Goal: Task Accomplishment & Management: Use online tool/utility

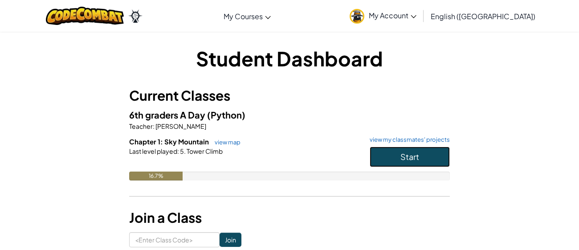
click at [417, 155] on span "Start" at bounding box center [409, 156] width 19 height 10
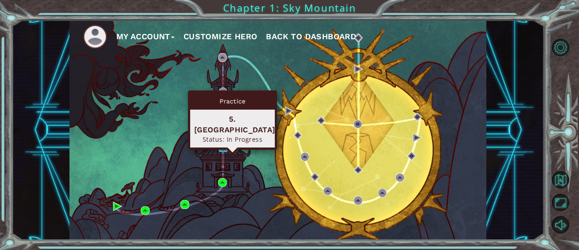
click at [221, 148] on img at bounding box center [223, 147] width 9 height 9
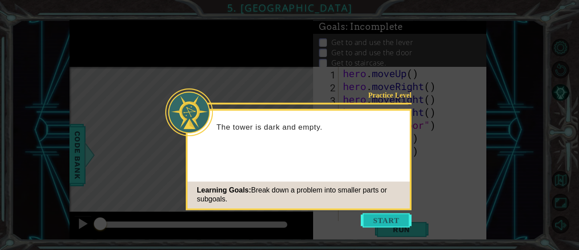
click at [396, 221] on button "Start" at bounding box center [385, 220] width 51 height 14
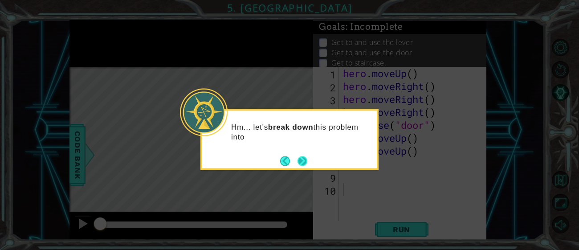
click at [297, 161] on button "Next" at bounding box center [302, 161] width 10 height 10
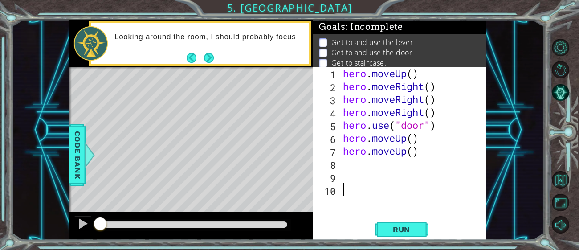
click at [371, 167] on div "hero . moveUp ( ) hero . moveRight ( ) hero . moveRight ( ) hero . moveRight ( …" at bounding box center [415, 157] width 148 height 181
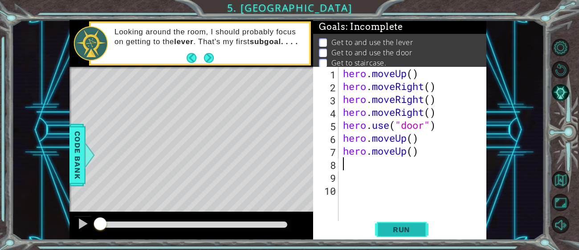
click at [397, 230] on span "Run" at bounding box center [401, 229] width 35 height 9
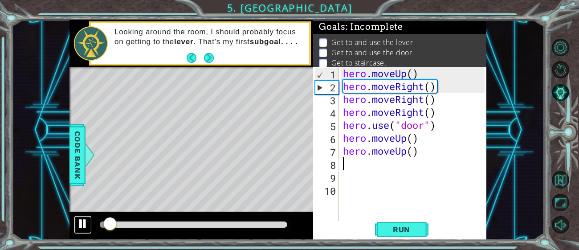
click at [82, 224] on div at bounding box center [83, 224] width 12 height 12
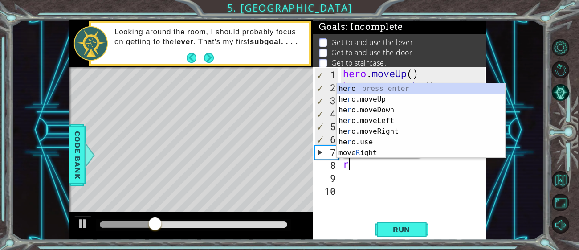
type textarea "ri"
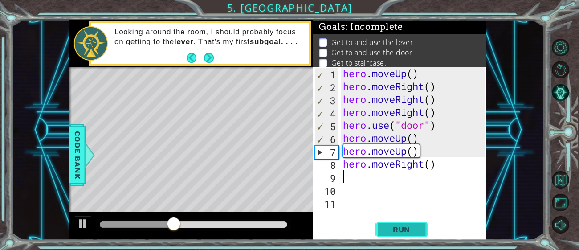
click at [404, 237] on button "Run" at bounding box center [401, 229] width 53 height 17
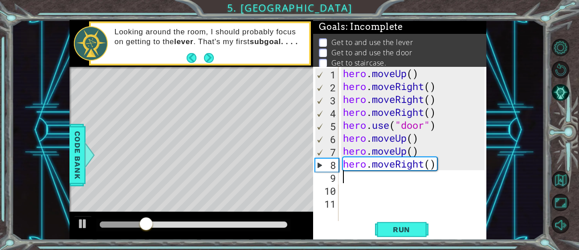
click at [431, 147] on div "hero . moveUp ( ) hero . moveRight ( ) hero . moveRight ( ) hero . moveRight ( …" at bounding box center [415, 157] width 148 height 181
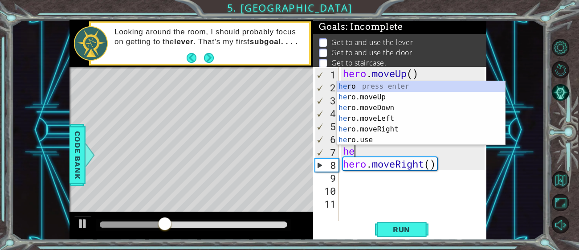
type textarea "h"
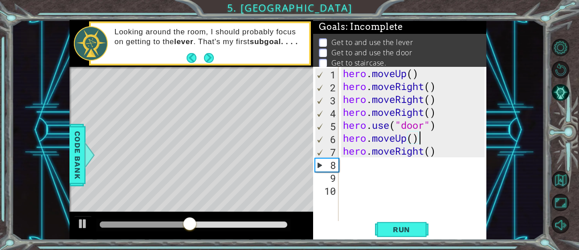
click at [375, 126] on div "hero . moveUp ( ) hero . moveRight ( ) hero . moveRight ( ) hero . moveRight ( …" at bounding box center [415, 157] width 148 height 181
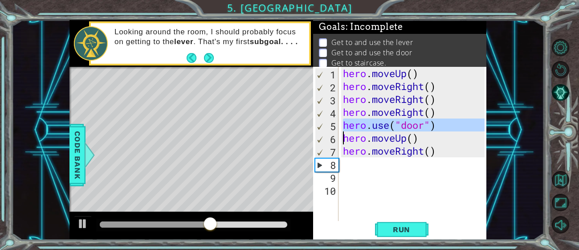
type textarea "hero.moveUp()"
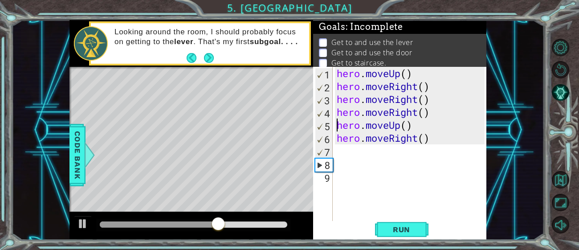
click at [348, 154] on div "hero . moveUp ( ) hero . moveRight ( ) hero . moveRight ( ) hero . moveRight ( …" at bounding box center [412, 157] width 154 height 181
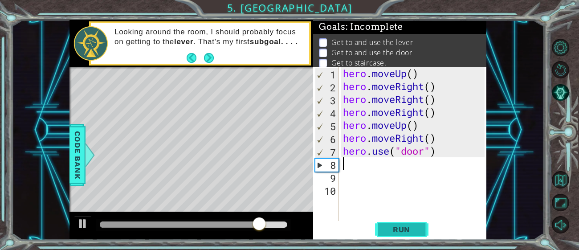
click at [399, 227] on span "Run" at bounding box center [401, 229] width 35 height 9
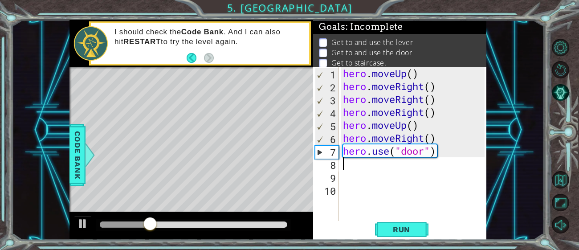
click at [447, 109] on div "hero . moveUp ( ) hero . moveRight ( ) hero . moveRight ( ) hero . moveRight ( …" at bounding box center [415, 157] width 148 height 181
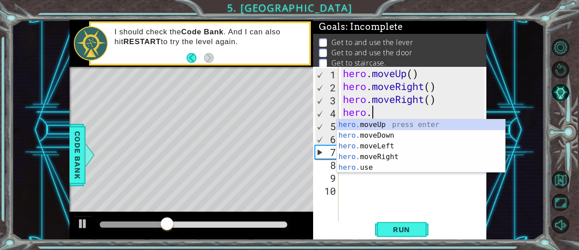
type textarea "h"
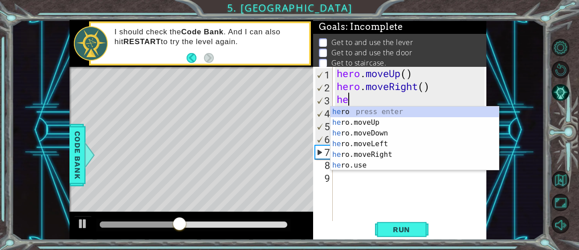
type textarea "h"
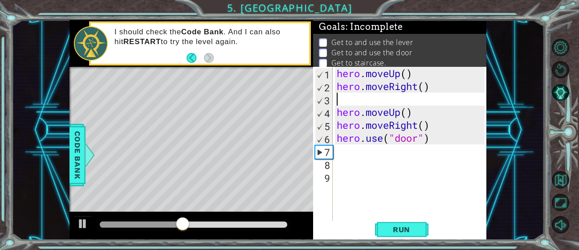
type textarea "hero.moveRight()"
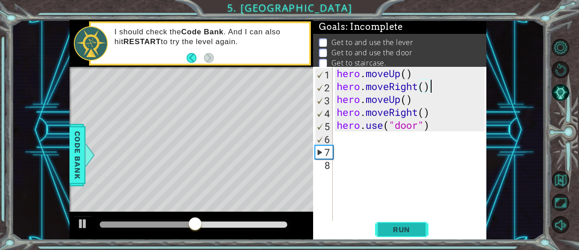
click at [395, 237] on button "Run" at bounding box center [401, 229] width 53 height 17
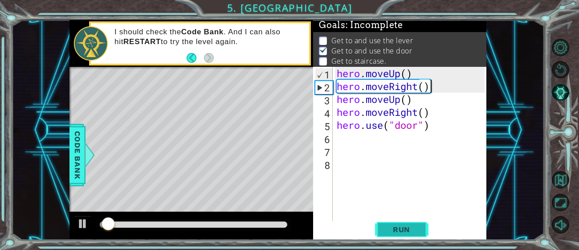
scroll to position [2, 0]
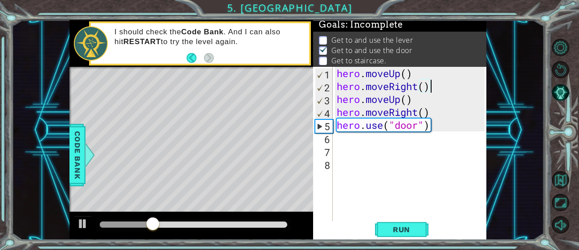
click at [368, 137] on div "hero . moveUp ( ) hero . moveRight ( ) hero . moveUp ( ) hero . moveRight ( ) h…" at bounding box center [412, 157] width 154 height 181
click at [439, 128] on div "hero . moveUp ( ) hero . moveRight ( ) hero . moveUp ( ) hero . moveRight ( ) h…" at bounding box center [412, 157] width 154 height 181
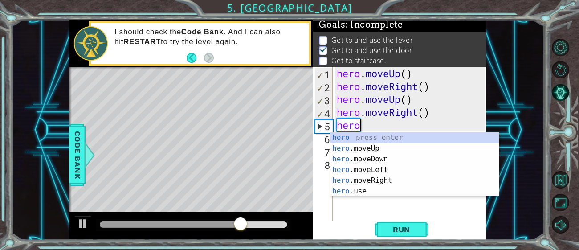
type textarea "h"
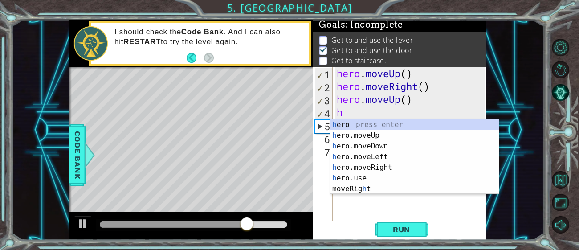
type textarea "h"
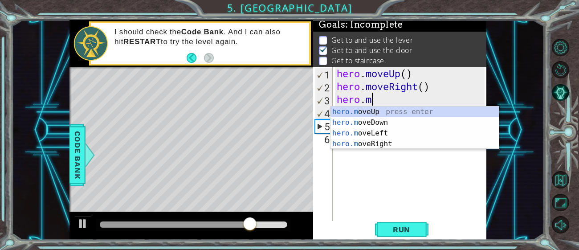
type textarea "h"
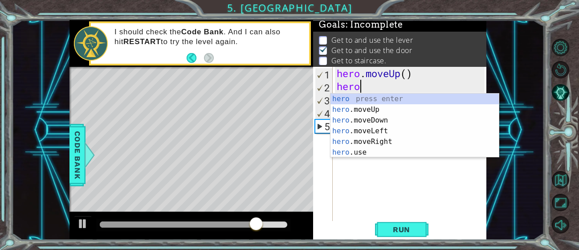
type textarea "h"
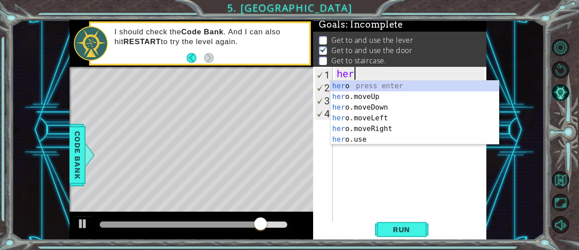
type textarea "h"
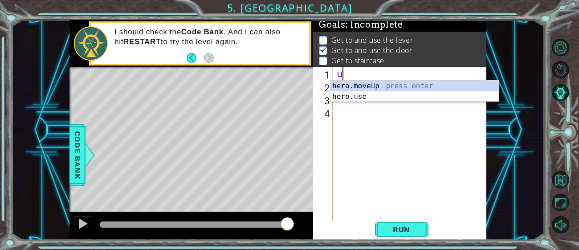
type textarea "up"
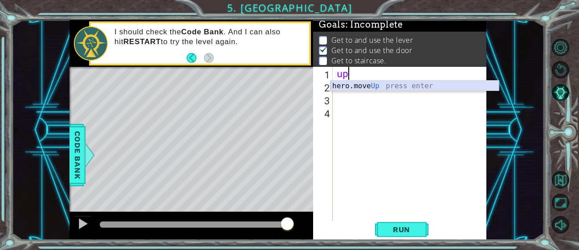
click at [366, 87] on div "hero.move Up press enter" at bounding box center [414, 97] width 168 height 32
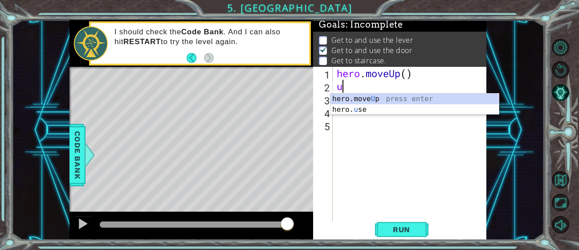
type textarea "up"
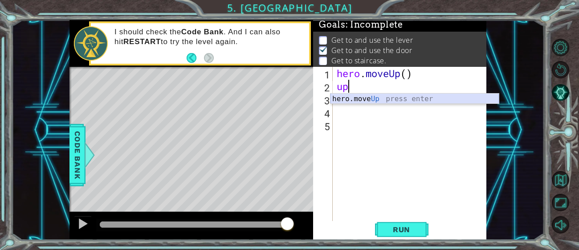
click at [357, 98] on div "hero.move Up press enter" at bounding box center [414, 109] width 168 height 32
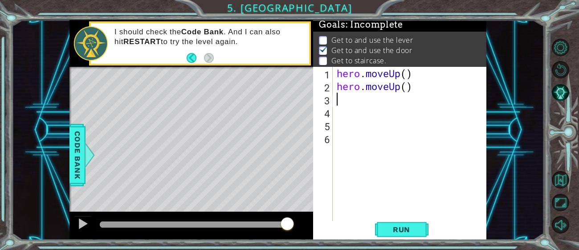
type textarea "l"
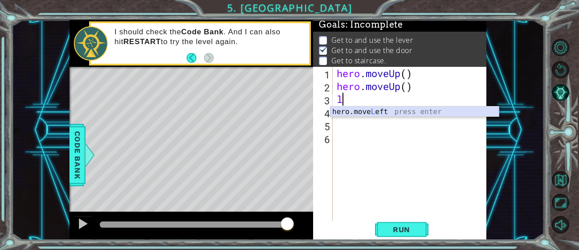
click at [378, 111] on div "hero.move L eft press enter" at bounding box center [414, 122] width 168 height 32
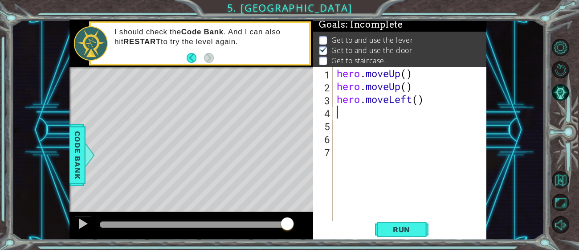
type textarea "l"
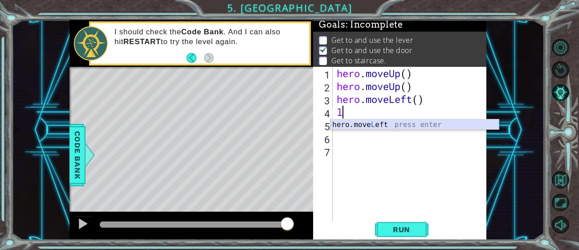
click at [385, 126] on div "hero.move L eft press enter" at bounding box center [414, 135] width 168 height 32
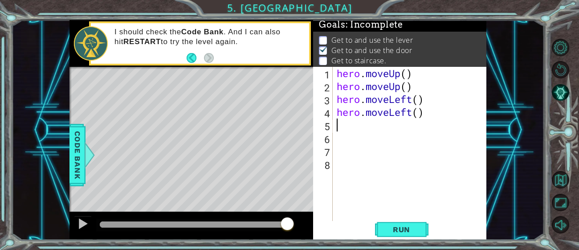
type textarea "l"
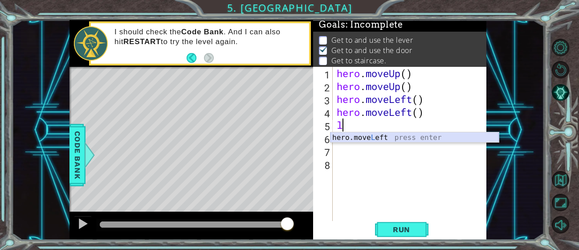
click at [385, 136] on div "hero.move L eft press enter" at bounding box center [414, 148] width 168 height 32
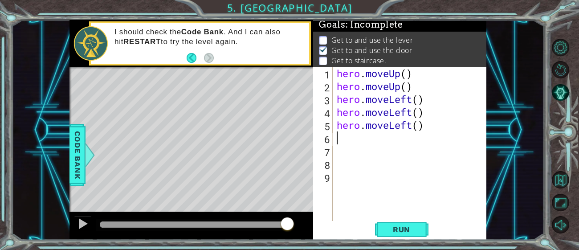
type textarea "l"
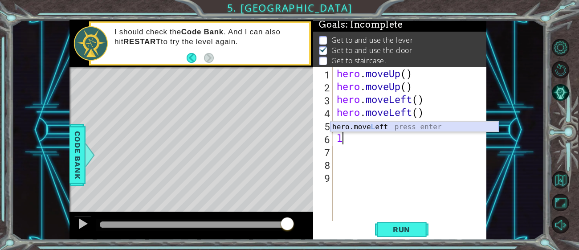
click at [377, 129] on div "hero.move L eft press enter" at bounding box center [414, 137] width 168 height 32
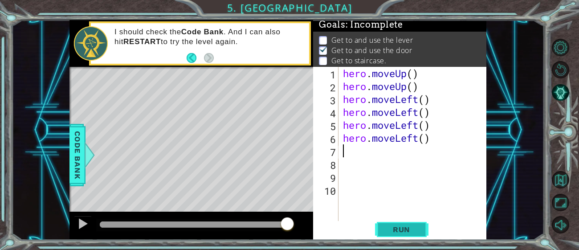
click at [402, 232] on span "Run" at bounding box center [401, 229] width 35 height 9
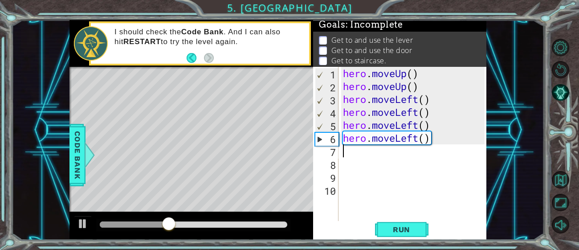
type textarea "r"
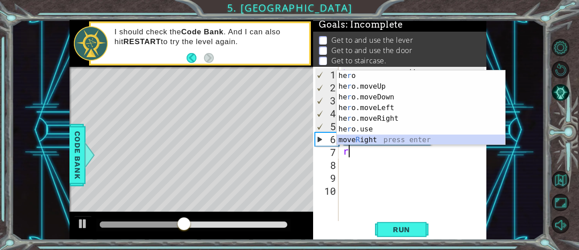
click at [380, 142] on div "he r o press enter he r o.moveUp press enter he r o.moveDown press enter he r o…" at bounding box center [420, 118] width 168 height 96
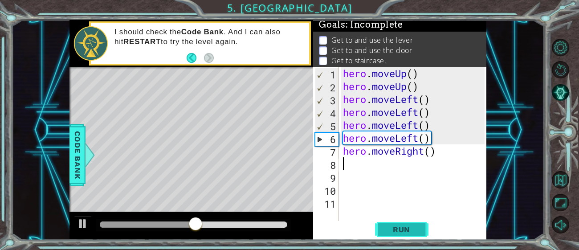
click at [393, 232] on span "Run" at bounding box center [401, 229] width 35 height 9
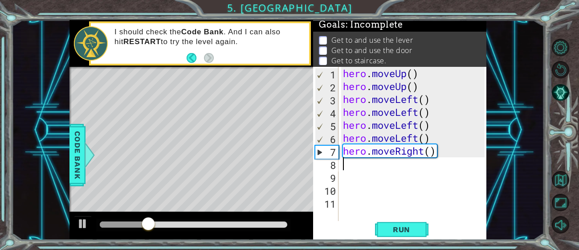
click at [442, 154] on div "hero . moveUp ( ) hero . moveUp ( ) hero . moveLeft ( ) hero . moveLeft ( ) her…" at bounding box center [415, 157] width 148 height 181
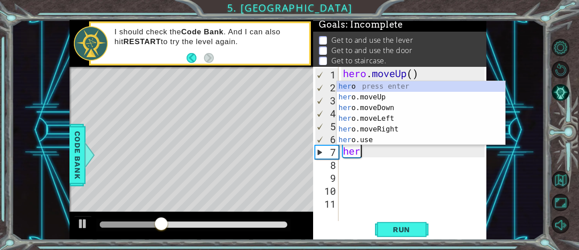
type textarea "h"
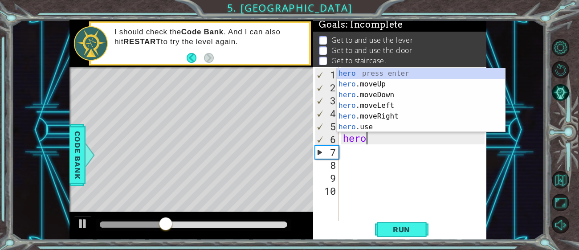
type textarea "h"
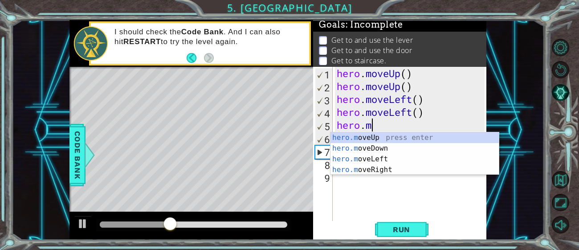
type textarea "h"
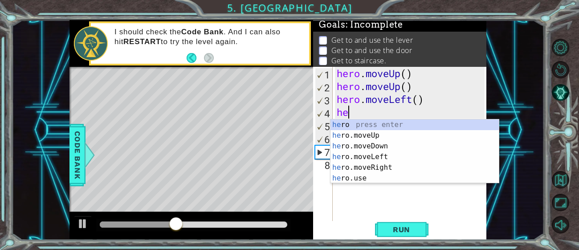
type textarea "h"
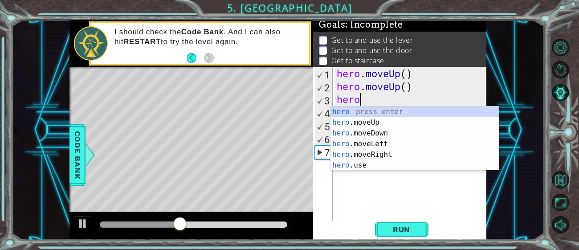
type textarea "h"
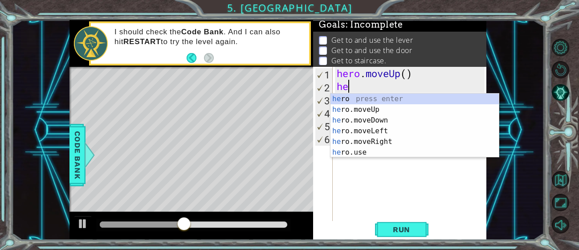
type textarea "h"
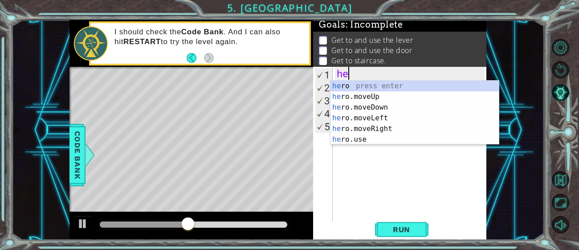
type textarea "h"
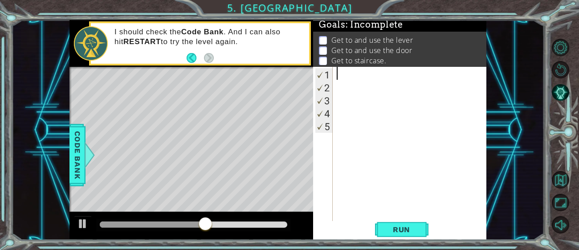
type textarea "r"
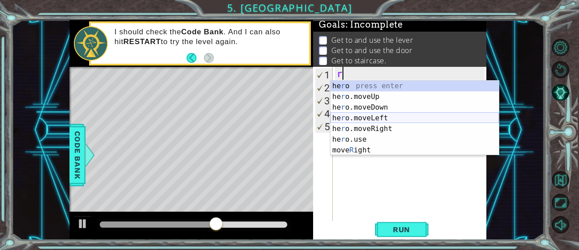
click at [394, 117] on div "he r o press enter he r o.moveUp press enter he r o.moveDown press enter he r o…" at bounding box center [414, 129] width 168 height 96
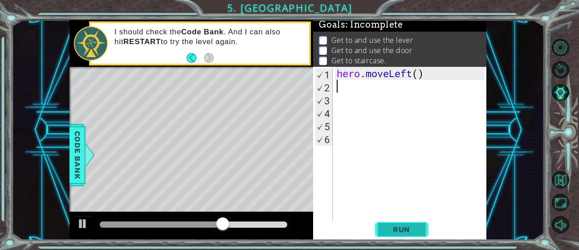
click at [410, 231] on span "Run" at bounding box center [401, 229] width 35 height 9
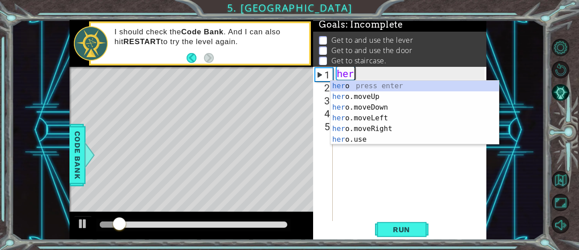
type textarea "h"
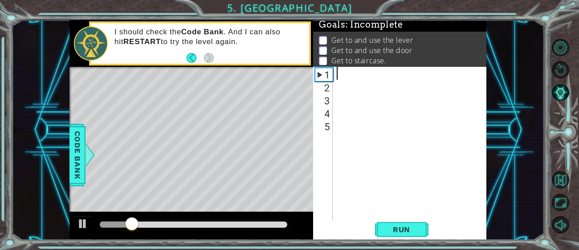
type textarea "u"
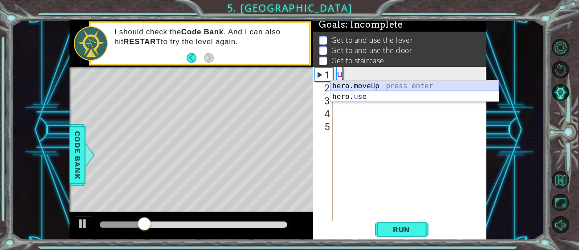
click at [372, 86] on div "hero.move U p press enter hero. u se press enter" at bounding box center [414, 102] width 168 height 43
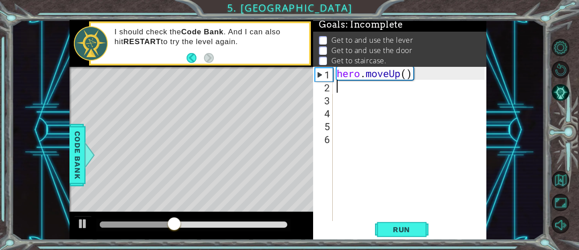
type textarea "u"
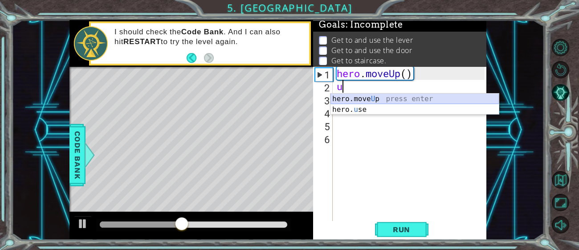
click at [366, 97] on div "hero.move U p press enter hero. u se press enter" at bounding box center [414, 114] width 168 height 43
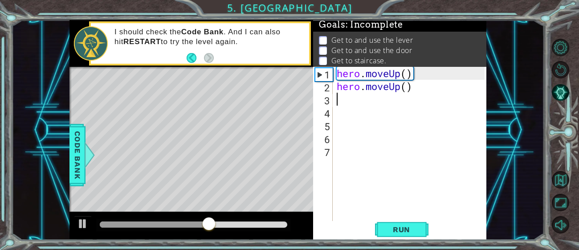
type textarea "r"
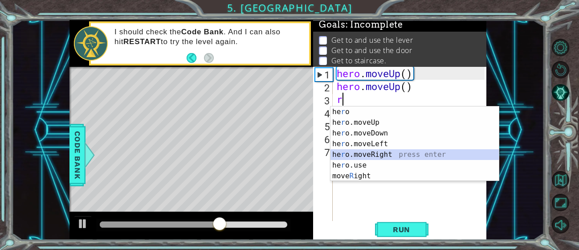
click at [378, 154] on div "he r o press enter he r o.moveUp press enter he r o.moveDown press enter he r o…" at bounding box center [414, 154] width 168 height 96
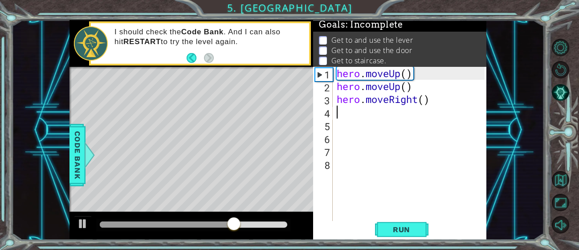
type textarea "r"
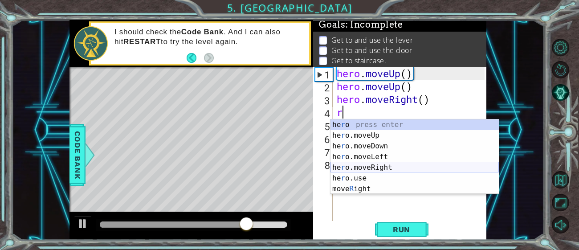
click at [383, 169] on div "he r o press enter he r o.moveUp press enter he r o.moveDown press enter he r o…" at bounding box center [414, 167] width 168 height 96
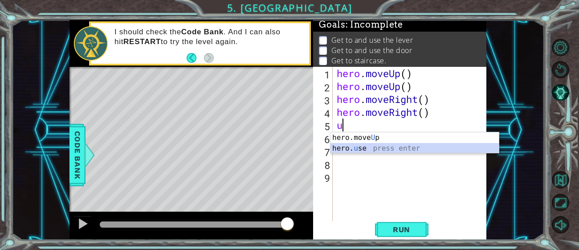
click at [374, 149] on div "hero.move U p press enter hero. u se press enter" at bounding box center [414, 153] width 168 height 43
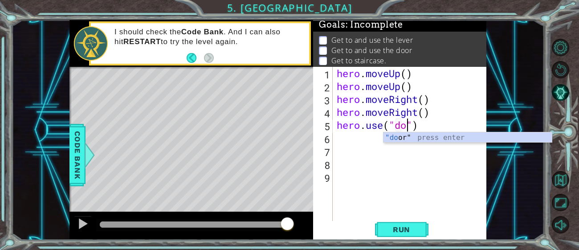
scroll to position [0, 3]
type textarea "hero.use("door")"
click at [417, 227] on span "Run" at bounding box center [401, 229] width 35 height 9
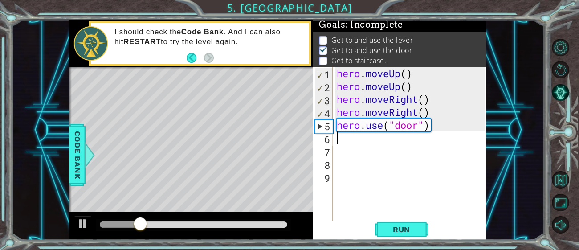
click at [345, 142] on div "hero . moveUp ( ) hero . moveUp ( ) hero . moveRight ( ) hero . moveRight ( ) h…" at bounding box center [412, 157] width 154 height 181
type textarea "u"
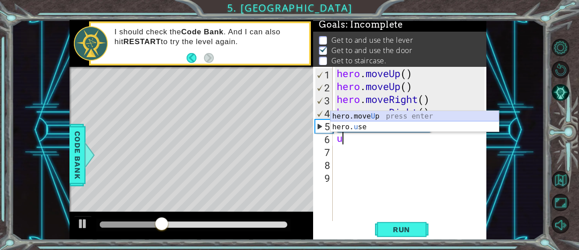
click at [363, 116] on div "hero.move U p press enter hero. u se press enter" at bounding box center [414, 132] width 168 height 43
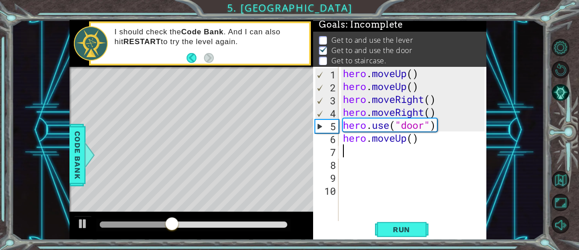
type textarea "u"
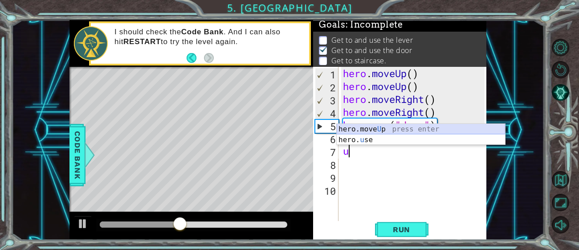
click at [369, 130] on div "hero.move U p press enter hero. u se press enter" at bounding box center [420, 145] width 168 height 43
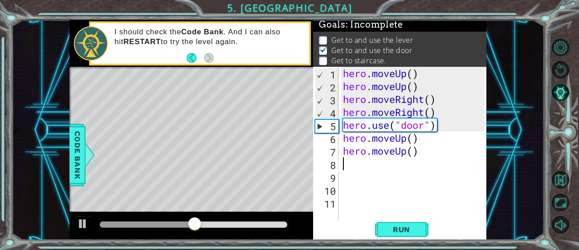
type textarea "l"
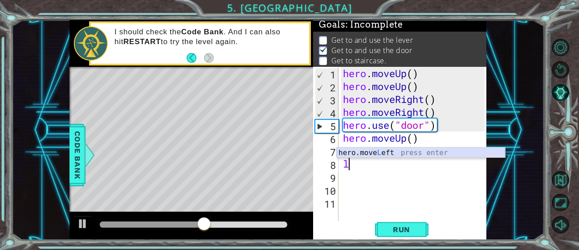
click at [390, 152] on div "hero.move L eft press enter" at bounding box center [420, 163] width 168 height 32
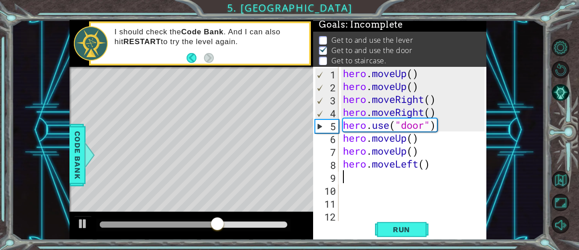
type textarea "l"
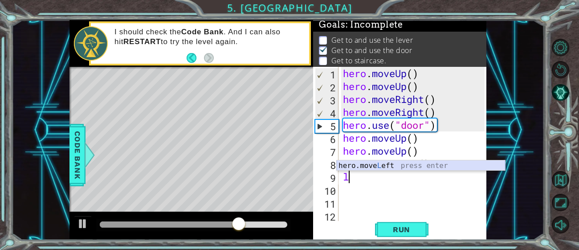
click at [384, 164] on div "hero.move L eft press enter" at bounding box center [420, 176] width 168 height 32
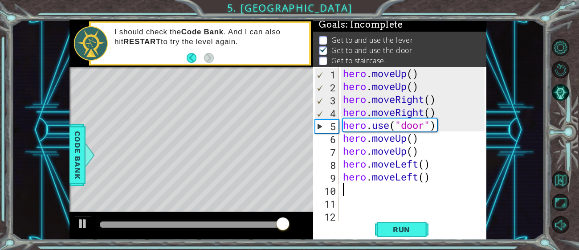
type textarea "l"
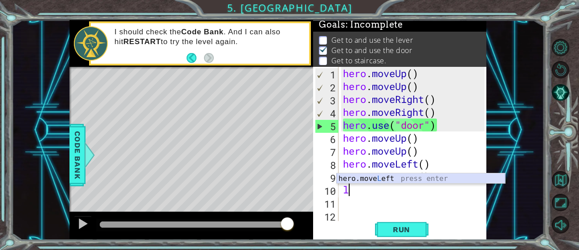
click at [381, 179] on div "hero.move L eft press enter" at bounding box center [420, 189] width 168 height 32
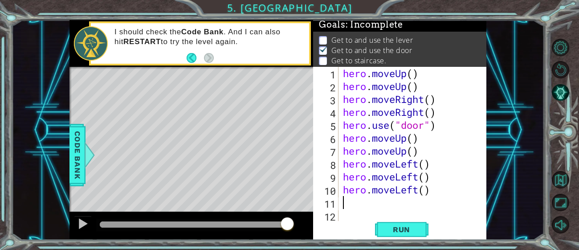
type textarea "l"
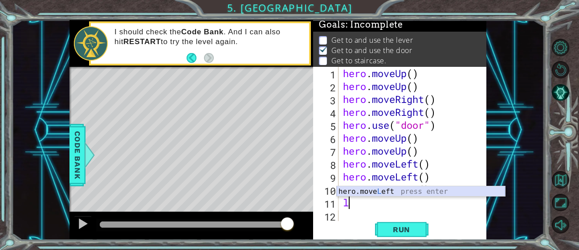
click at [379, 192] on div "hero.move L eft press enter" at bounding box center [420, 202] width 168 height 32
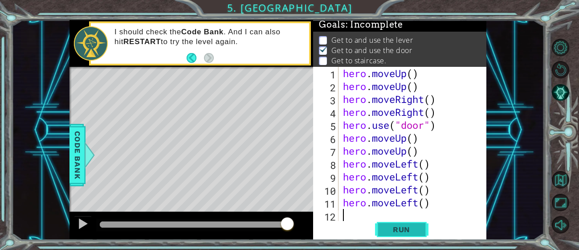
click at [418, 231] on span "Run" at bounding box center [401, 229] width 35 height 9
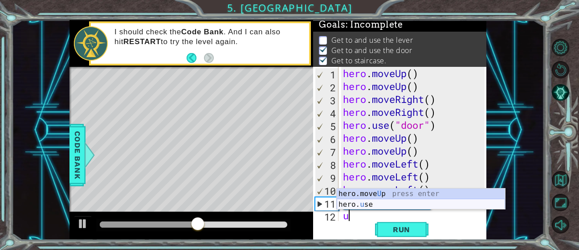
click at [374, 201] on div "hero.move U p press enter hero. u se press enter" at bounding box center [420, 209] width 168 height 43
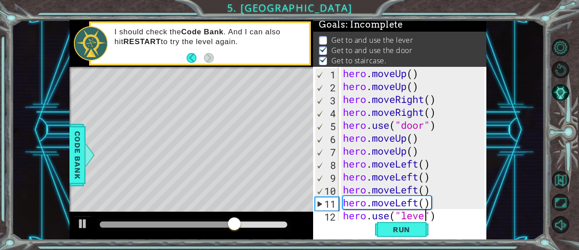
scroll to position [0, 4]
click at [400, 228] on span "Run" at bounding box center [401, 229] width 35 height 9
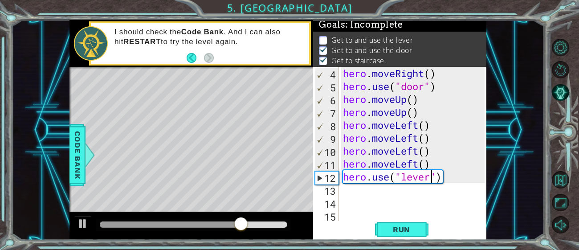
scroll to position [38, 0]
click at [457, 177] on div "hero . moveRight ( ) hero . use ( "door" ) hero . moveUp ( ) hero . moveUp ( ) …" at bounding box center [415, 157] width 148 height 181
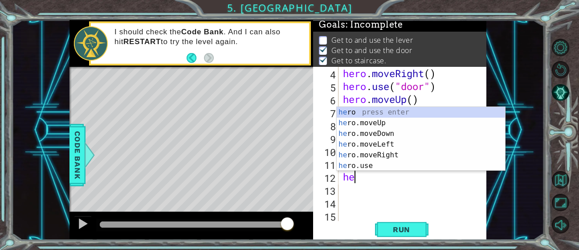
scroll to position [0, 0]
type textarea "h"
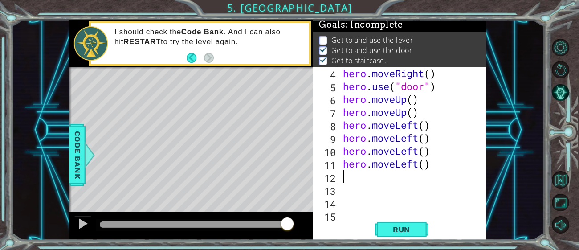
type textarea "r"
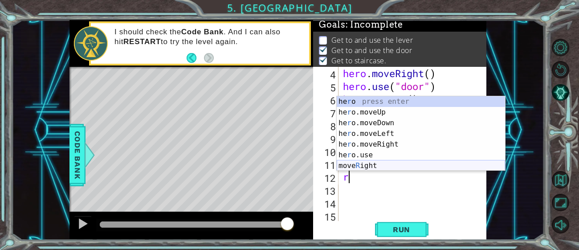
click at [377, 163] on div "he r o press enter he r o.moveUp press enter he r o.moveDown press enter he r o…" at bounding box center [420, 144] width 168 height 96
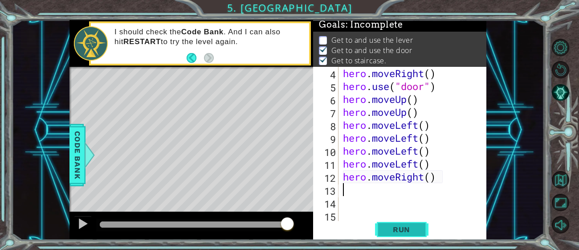
click at [401, 231] on span "Run" at bounding box center [401, 229] width 35 height 9
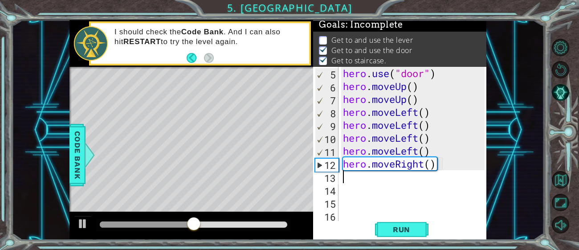
scroll to position [51, 0]
type textarea "u"
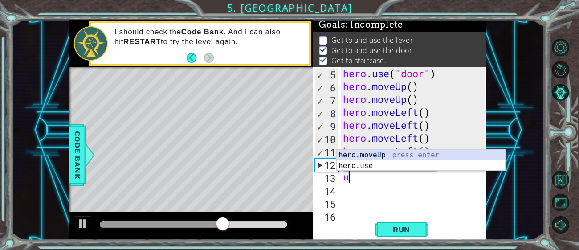
click at [381, 156] on div "hero.move U p press enter hero. u se press enter" at bounding box center [420, 171] width 168 height 43
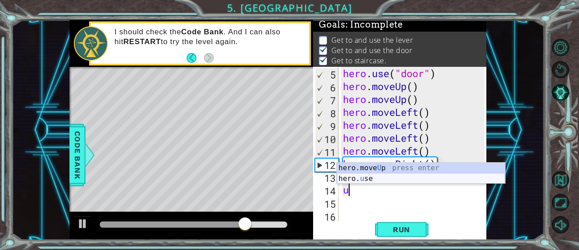
click at [365, 178] on div "hero.move U p press enter hero. u se press enter" at bounding box center [420, 183] width 168 height 43
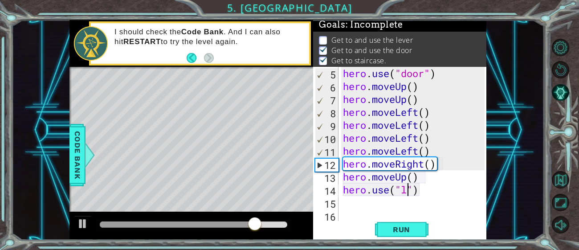
scroll to position [0, 3]
type textarea "hero.use("lever")"
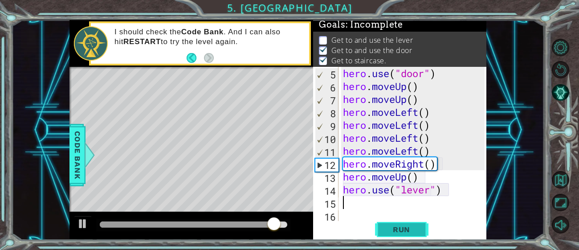
click at [410, 231] on span "Run" at bounding box center [401, 229] width 35 height 9
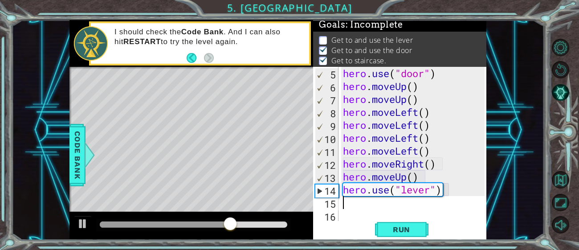
type textarea "u"
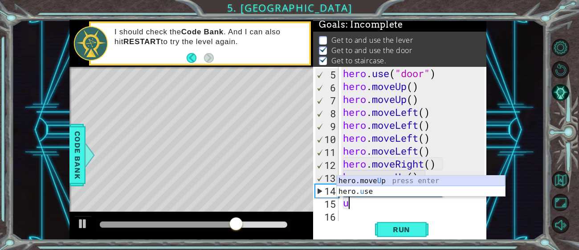
click at [381, 182] on div "hero.move U p press enter hero. u se press enter" at bounding box center [420, 196] width 168 height 43
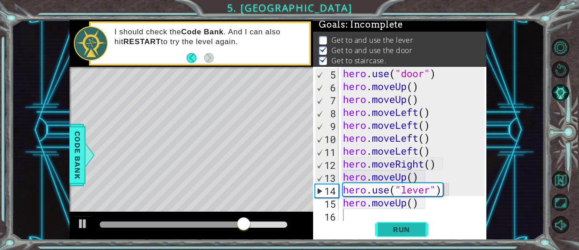
click at [410, 231] on span "Run" at bounding box center [401, 229] width 35 height 9
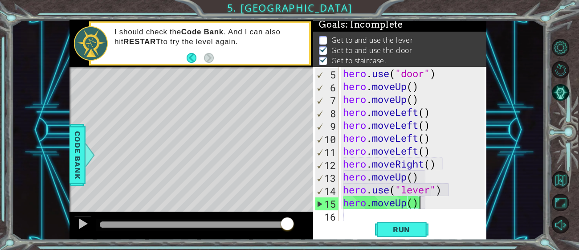
click at [444, 202] on div "hero . use ( "door" ) hero . moveUp ( ) hero . moveUp ( ) hero . moveLeft ( ) h…" at bounding box center [415, 157] width 148 height 181
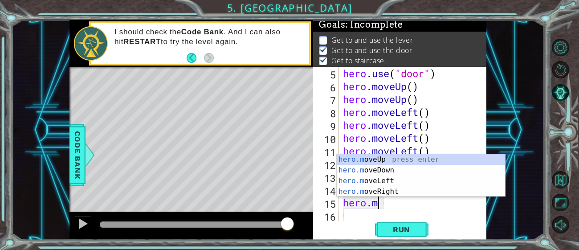
type textarea "h"
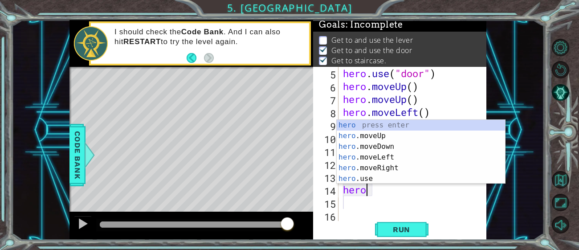
type textarea "h"
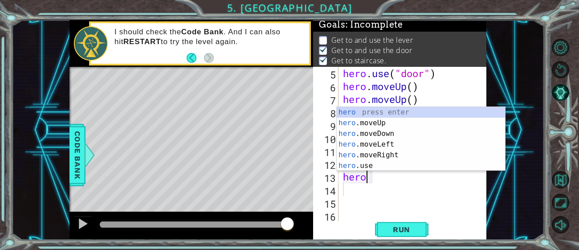
type textarea "h"
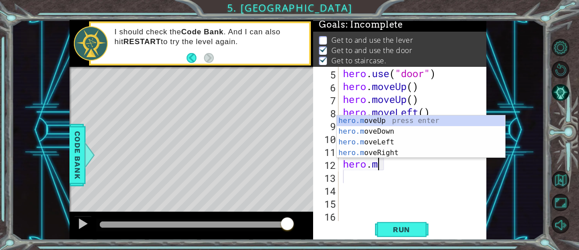
type textarea "h"
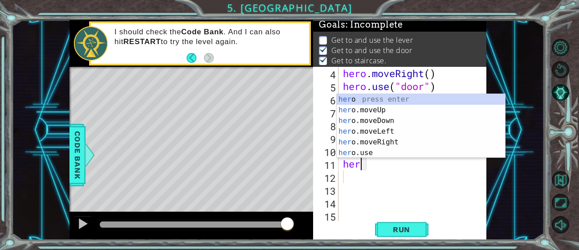
type textarea "h"
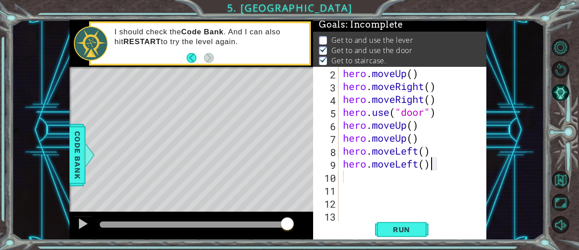
scroll to position [12, 0]
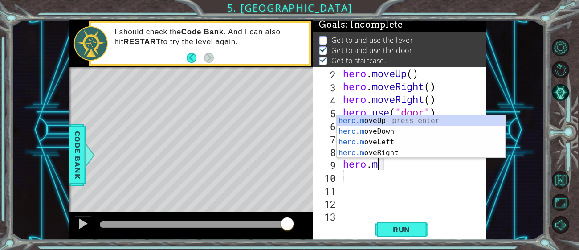
type textarea "h"
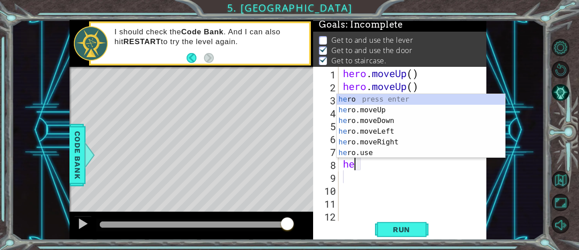
type textarea "h"
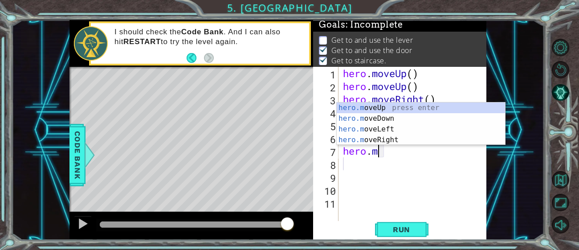
type textarea "h"
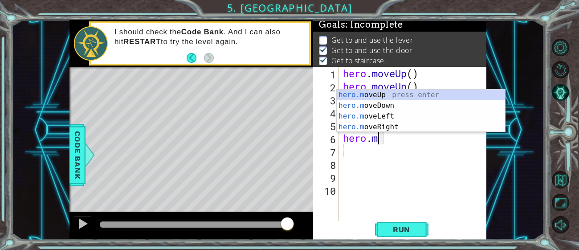
type textarea "h"
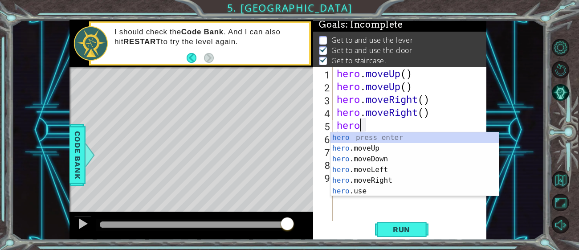
type textarea "h"
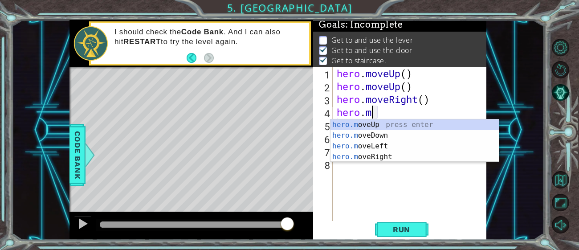
type textarea "h"
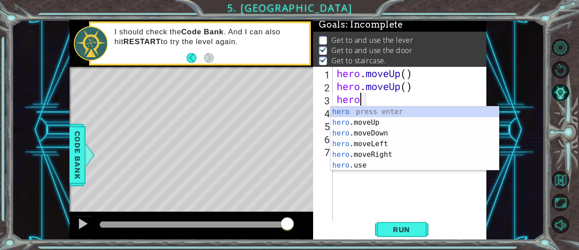
type textarea "h"
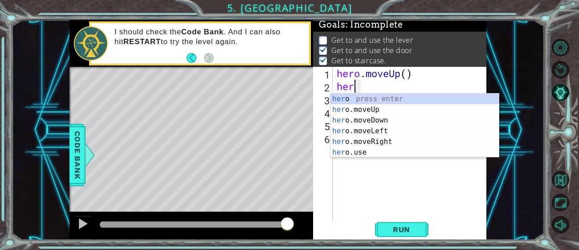
type textarea "h"
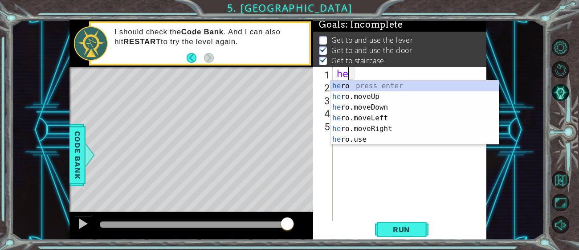
type textarea "h"
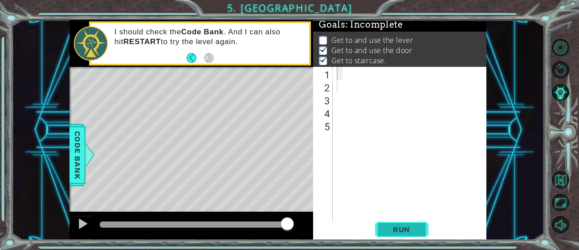
click at [405, 225] on span "Run" at bounding box center [401, 229] width 35 height 9
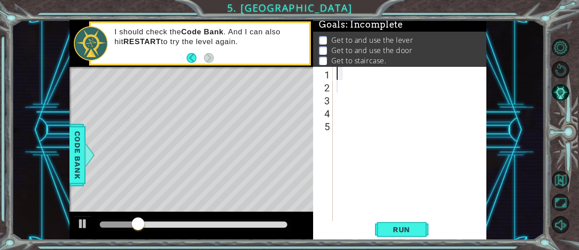
type textarea "u"
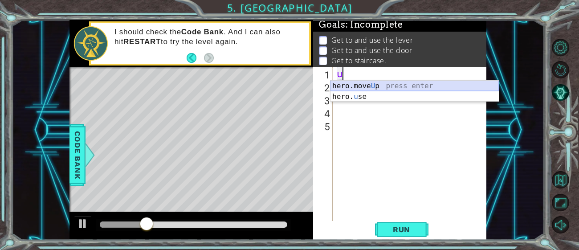
click at [382, 89] on div "hero.move U p press enter hero. u se press enter" at bounding box center [414, 102] width 168 height 43
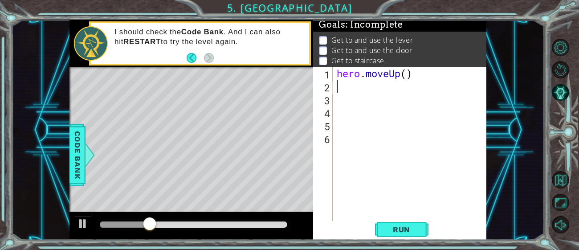
type textarea "u"
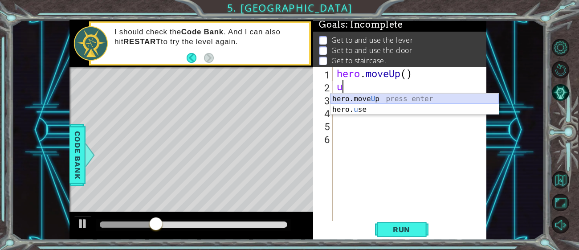
click at [374, 99] on div "hero.move U p press enter hero. u se press enter" at bounding box center [414, 114] width 168 height 43
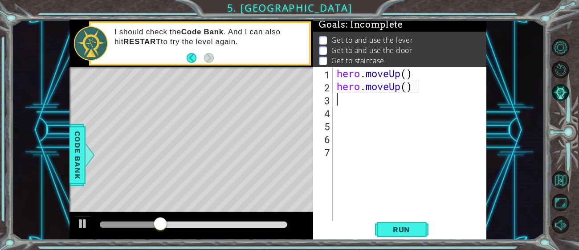
type textarea "l"
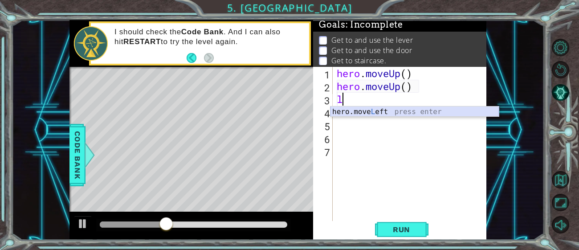
click at [371, 110] on div "hero.move L eft press enter" at bounding box center [414, 122] width 168 height 32
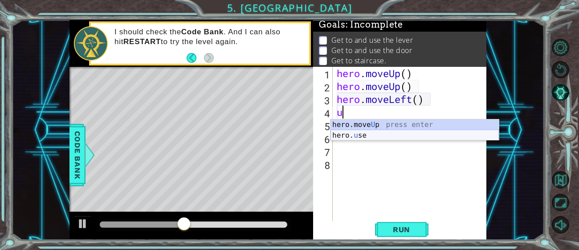
click at [368, 134] on div "hero.move U p press enter hero. u se press enter" at bounding box center [414, 140] width 168 height 43
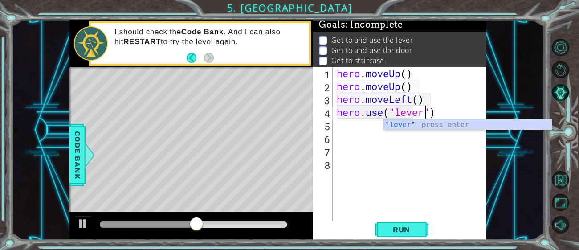
scroll to position [0, 4]
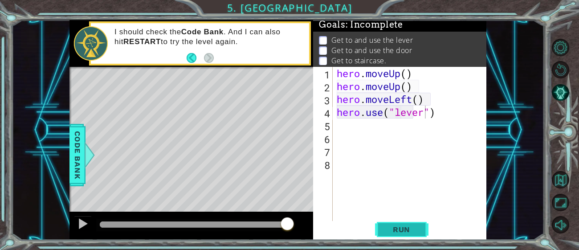
click at [399, 229] on span "Run" at bounding box center [401, 229] width 35 height 9
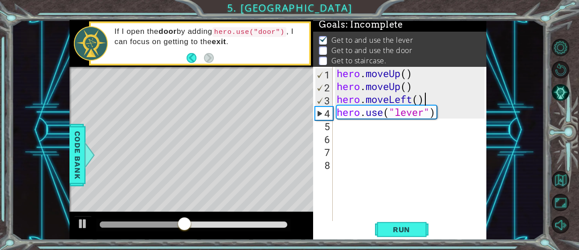
click at [452, 105] on div "hero . moveUp ( ) hero . moveUp ( ) hero . moveLeft ( ) hero . use ( "lever" )" at bounding box center [412, 157] width 154 height 181
click at [451, 113] on div "hero . moveUp ( ) hero . moveUp ( ) hero . moveLeft ( ) hero . use ( "lever" )" at bounding box center [412, 157] width 154 height 181
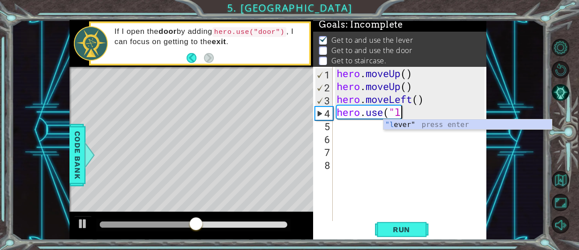
scroll to position [0, 1]
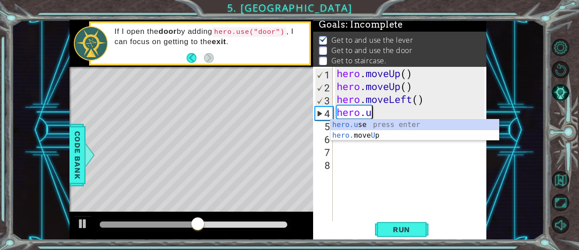
type textarea "h"
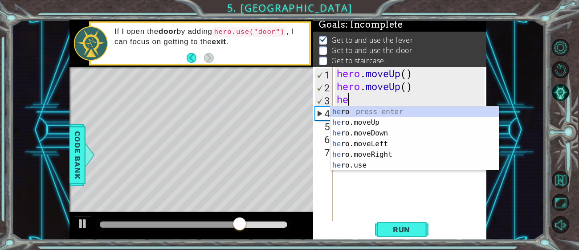
type textarea "h"
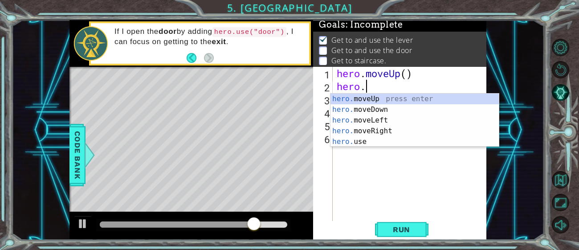
type textarea "h"
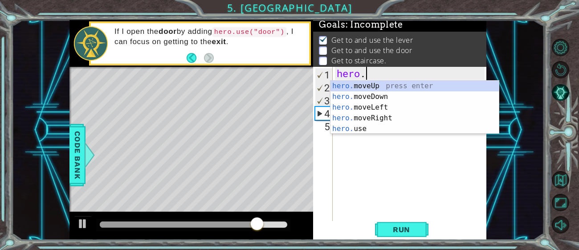
type textarea "h"
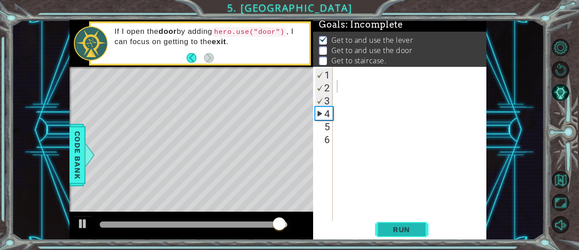
click at [409, 236] on button "Run" at bounding box center [401, 229] width 53 height 17
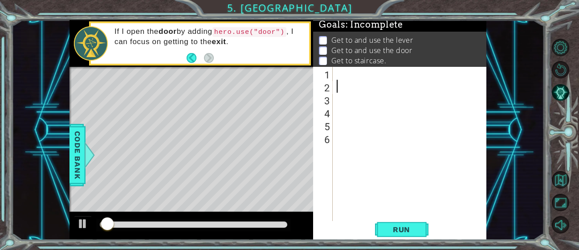
type textarea "u"
click at [360, 80] on div at bounding box center [412, 157] width 154 height 181
type textarea "u"
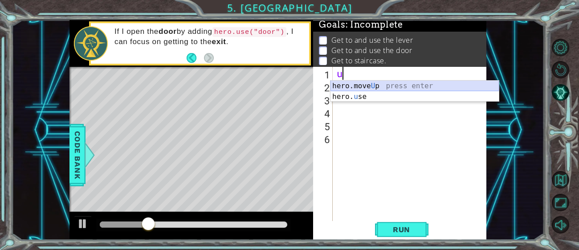
click at [373, 87] on div "hero.move U p press enter hero. u se press enter" at bounding box center [414, 102] width 168 height 43
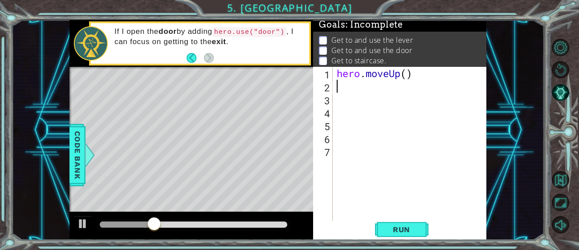
type textarea "u"
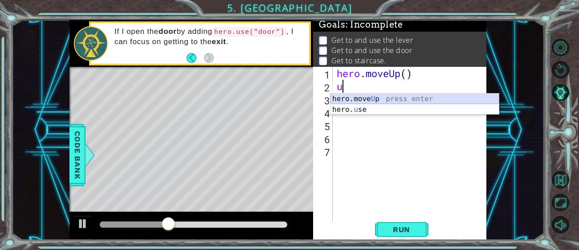
click at [370, 98] on div "hero.move U p press enter hero. u se press enter" at bounding box center [414, 114] width 168 height 43
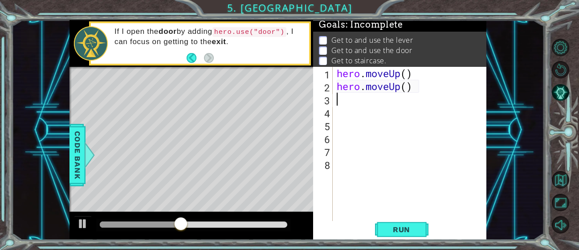
type textarea "l"
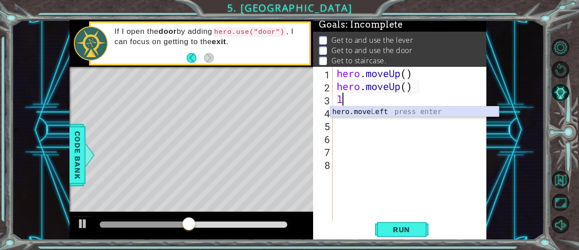
click at [365, 116] on div "hero.move L eft press enter" at bounding box center [414, 122] width 168 height 32
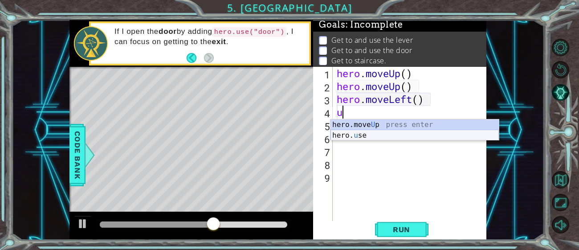
click at [358, 136] on div "hero.move U p press enter hero. u se press enter" at bounding box center [414, 140] width 168 height 43
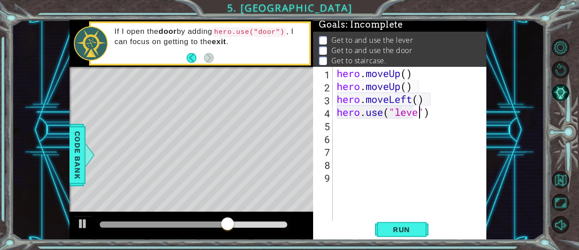
scroll to position [0, 4]
type textarea "hero.use("lever")"
click at [394, 223] on button "Run" at bounding box center [401, 229] width 53 height 17
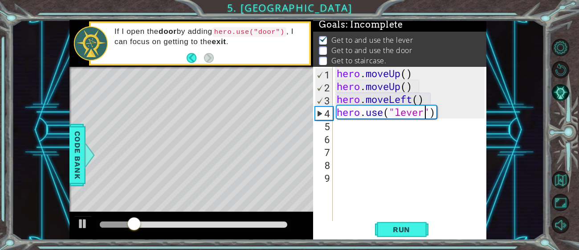
click at [352, 126] on div "hero . moveUp ( ) hero . moveUp ( ) hero . moveLeft ( ) hero . use ( "lever" )" at bounding box center [412, 157] width 154 height 181
type textarea "r"
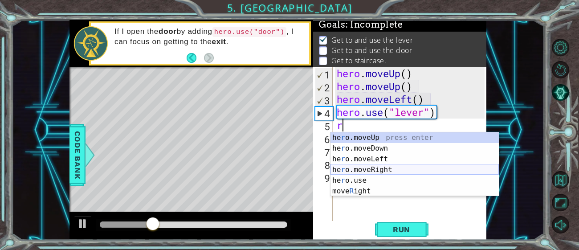
click at [392, 171] on div "he r o.moveUp press enter he r o.moveDown press enter he r o.moveLeft press ent…" at bounding box center [414, 174] width 168 height 85
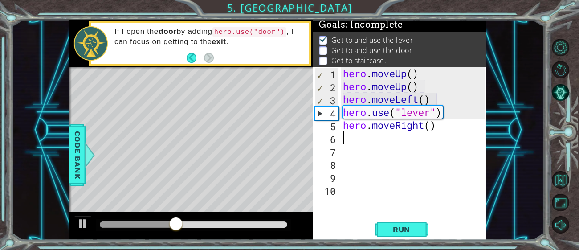
click at [454, 126] on div "hero . moveUp ( ) hero . moveUp ( ) hero . moveLeft ( ) hero . use ( "lever" ) …" at bounding box center [415, 157] width 148 height 181
type textarea "hero.moveRight()"
click at [343, 138] on div "hero . moveUp ( ) hero . moveUp ( ) hero . moveLeft ( ) hero . use ( "lever" ) …" at bounding box center [415, 157] width 148 height 181
type textarea "r"
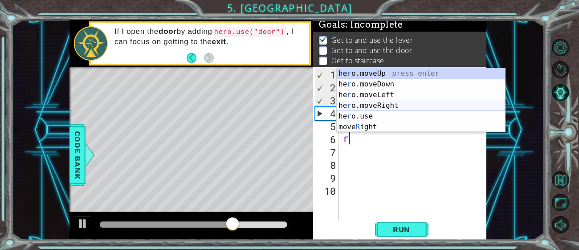
click at [395, 102] on div "he r o.moveUp press enter he r o.moveDown press enter he r o.moveLeft press ent…" at bounding box center [420, 110] width 168 height 85
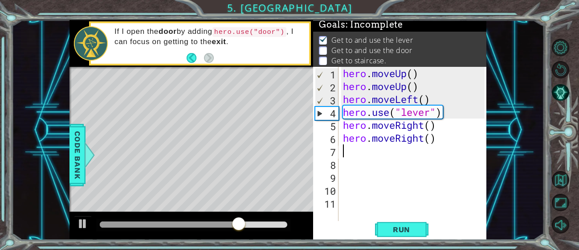
type textarea "r"
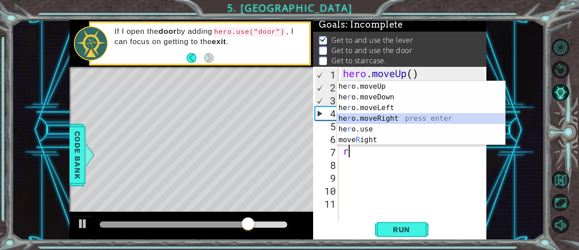
click at [411, 120] on div "he r o.moveUp press enter he r o.moveDown press enter he r o.moveLeft press ent…" at bounding box center [420, 123] width 168 height 85
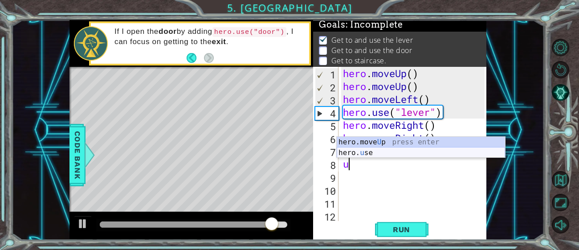
click at [383, 150] on div "hero.move U p press enter hero. u se press enter" at bounding box center [420, 158] width 168 height 43
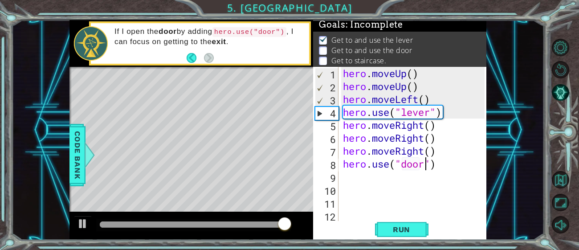
scroll to position [0, 4]
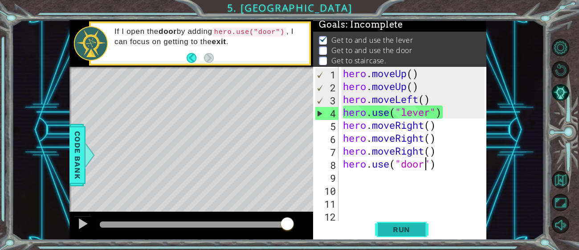
type textarea "hero.use("door")"
click at [421, 229] on button "Run" at bounding box center [401, 229] width 53 height 17
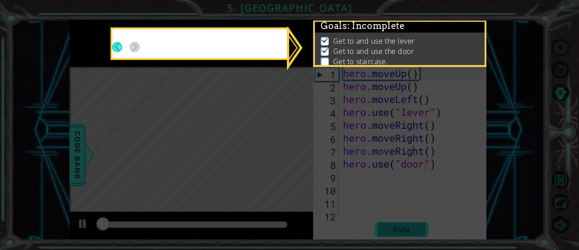
scroll to position [2, 0]
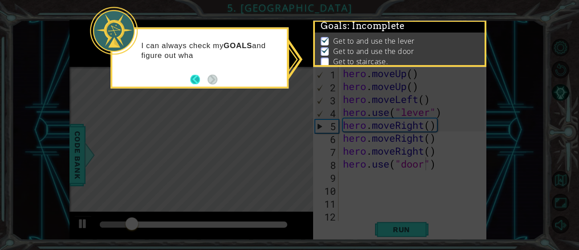
click at [192, 80] on button "Back" at bounding box center [198, 79] width 17 height 10
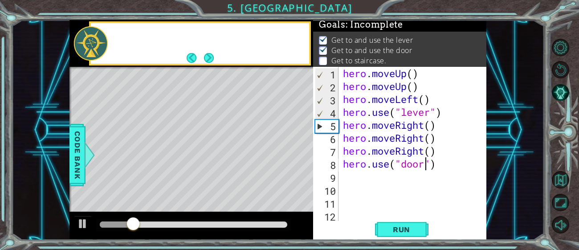
scroll to position [1, 0]
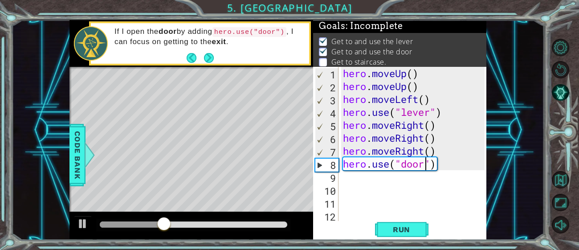
click at [345, 179] on div "hero . moveUp ( ) hero . moveUp ( ) hero . moveLeft ( ) hero . use ( "lever" ) …" at bounding box center [415, 157] width 148 height 181
click at [358, 188] on div "hero . moveUp ( ) hero . moveUp ( ) hero . moveLeft ( ) hero . use ( "lever" ) …" at bounding box center [415, 157] width 148 height 181
click at [348, 178] on div "hero . moveUp ( ) hero . moveUp ( ) hero . moveLeft ( ) hero . use ( "lever" ) …" at bounding box center [415, 157] width 148 height 181
type textarea "u"
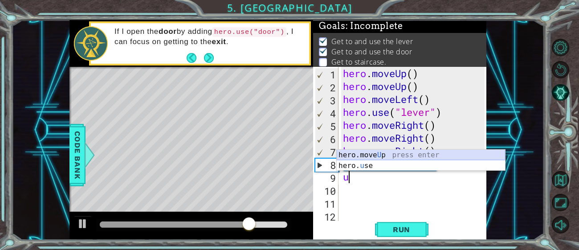
click at [377, 156] on div "hero.move U p press enter hero. u se press enter" at bounding box center [420, 171] width 168 height 43
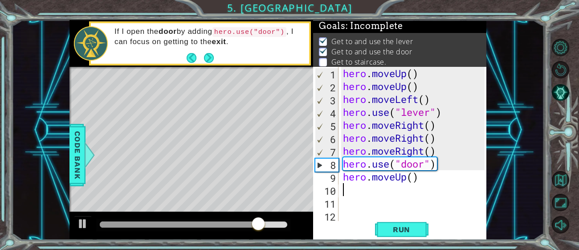
type textarea "u"
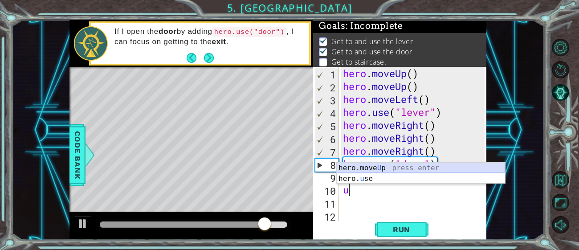
click at [383, 169] on div "hero.move U p press enter hero. u se press enter" at bounding box center [420, 183] width 168 height 43
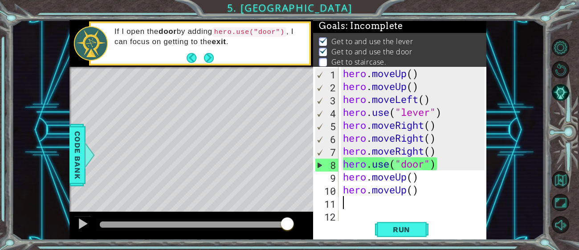
type textarea "r"
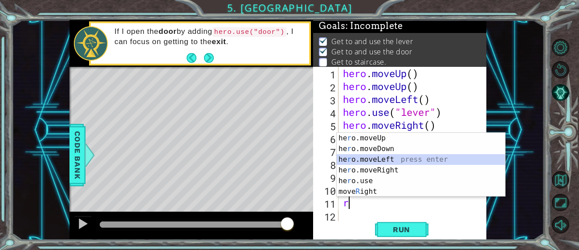
click at [399, 158] on div "he r o.moveUp press enter he r o.moveDown press enter he r o.moveLeft press ent…" at bounding box center [420, 175] width 168 height 85
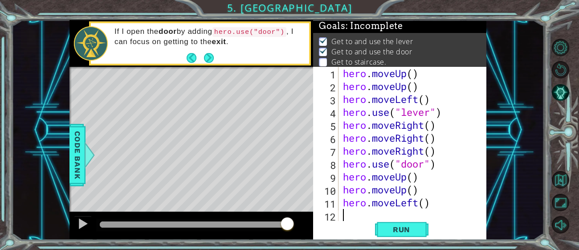
type textarea "l"
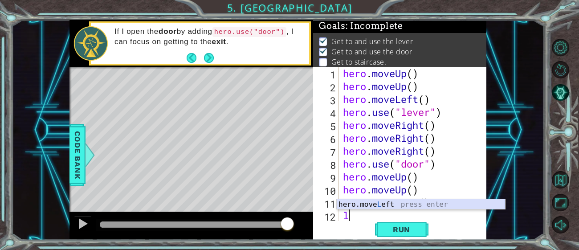
click at [389, 204] on div "hero.move L eft press enter" at bounding box center [420, 215] width 168 height 32
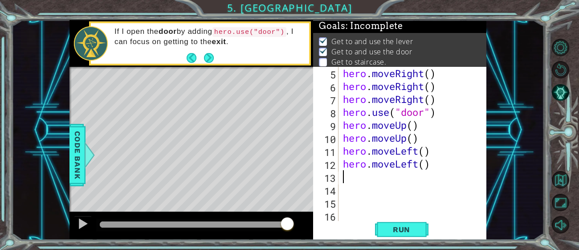
scroll to position [51, 0]
type textarea "l"
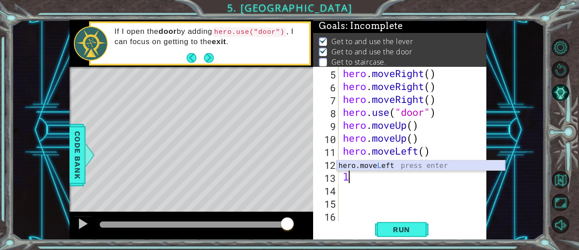
click at [378, 167] on div "hero.move L eft press enter" at bounding box center [420, 176] width 168 height 32
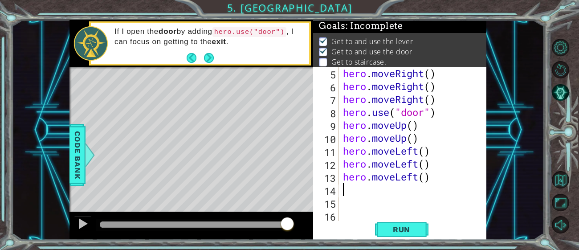
type textarea "u"
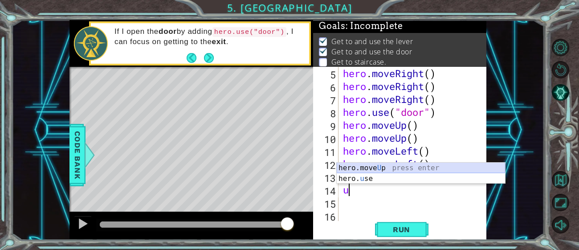
click at [377, 167] on div "hero.move U p press enter hero. u se press enter" at bounding box center [420, 183] width 168 height 43
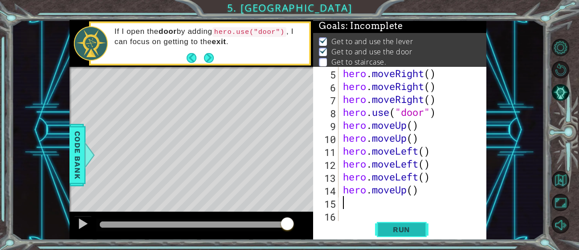
click at [411, 233] on span "Run" at bounding box center [401, 229] width 35 height 9
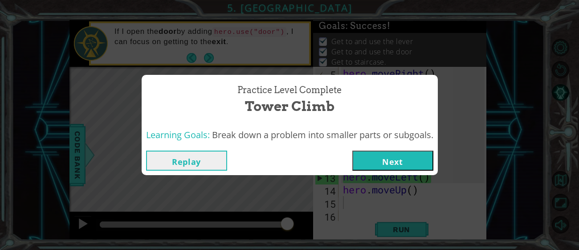
click at [414, 158] on button "Next" at bounding box center [392, 160] width 81 height 20
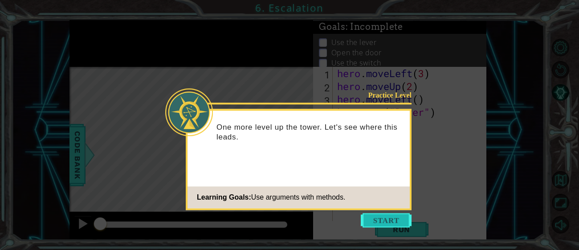
click at [393, 219] on button "Start" at bounding box center [385, 220] width 51 height 14
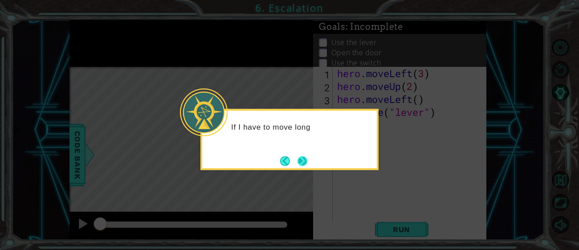
click at [308, 161] on button "Next" at bounding box center [302, 161] width 10 height 10
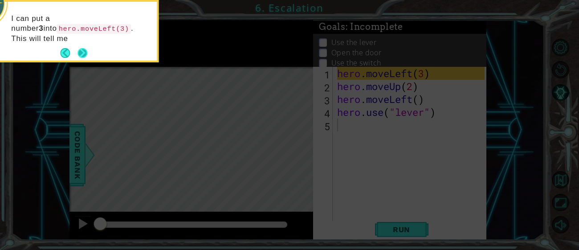
click at [85, 46] on div "I can put a number 3 into hero.moveLeft(3) . This will tell me" at bounding box center [69, 31] width 174 height 59
click at [89, 54] on div "I can put a number 3 into hero.moveLeft(3) . This will tell me how many step" at bounding box center [69, 32] width 174 height 55
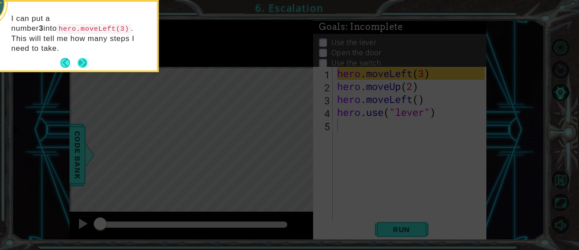
click at [85, 55] on button "Next" at bounding box center [82, 63] width 16 height 16
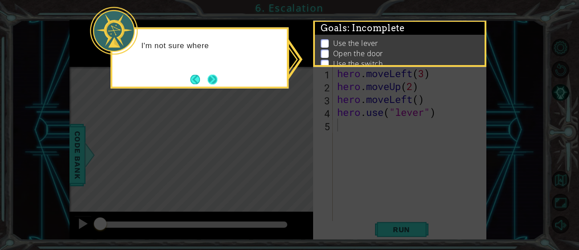
click at [214, 81] on button "Next" at bounding box center [213, 80] width 16 height 16
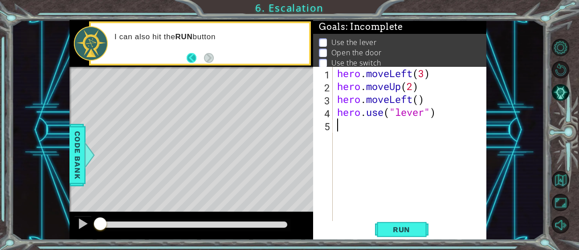
click at [194, 57] on button "Back" at bounding box center [194, 58] width 17 height 10
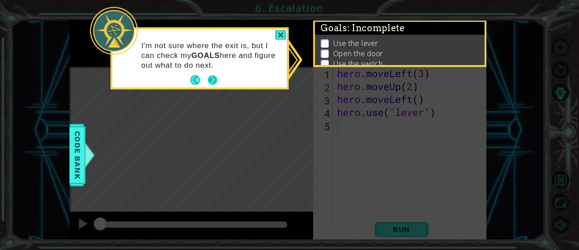
click at [217, 79] on button "Next" at bounding box center [212, 80] width 10 height 10
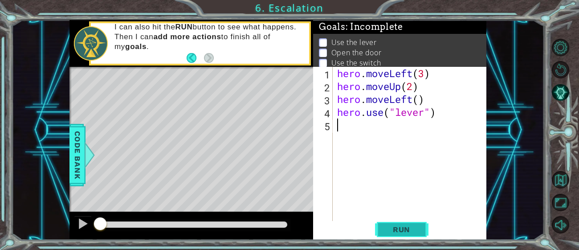
click at [401, 233] on span "Run" at bounding box center [401, 229] width 35 height 9
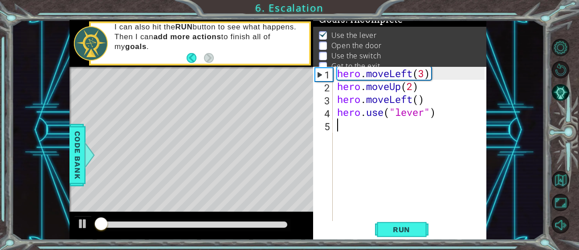
scroll to position [8, 0]
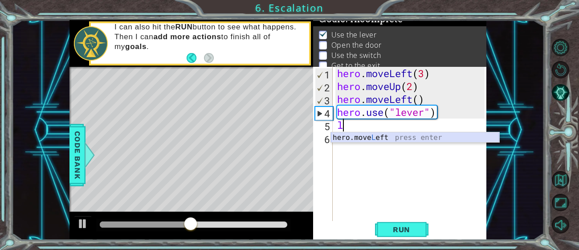
click at [379, 136] on div "hero.move L eft press enter" at bounding box center [415, 148] width 168 height 32
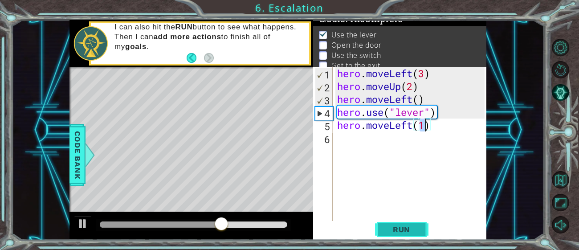
type textarea "hero.moveLeft(1)"
click at [409, 232] on span "Run" at bounding box center [401, 229] width 35 height 9
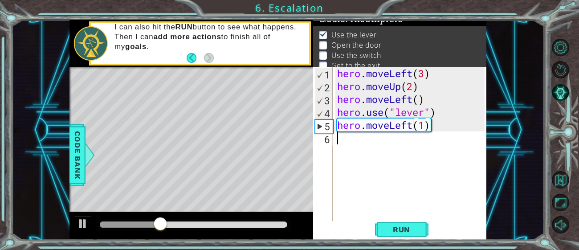
click at [349, 140] on div "hero . moveLeft ( 3 ) hero . moveUp ( 2 ) hero . moveLeft ( ) hero . use ( "lev…" at bounding box center [412, 157] width 154 height 181
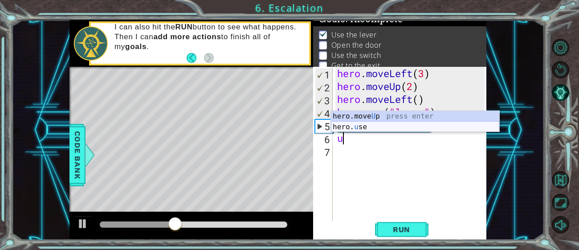
click at [366, 127] on div "hero.move U p press enter hero. u se press enter" at bounding box center [415, 132] width 168 height 43
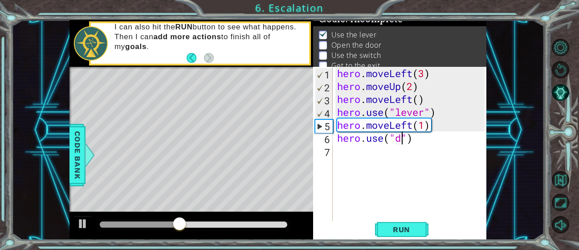
scroll to position [0, 3]
type textarea "hero.use("door")"
click at [410, 234] on button "Run" at bounding box center [401, 229] width 53 height 17
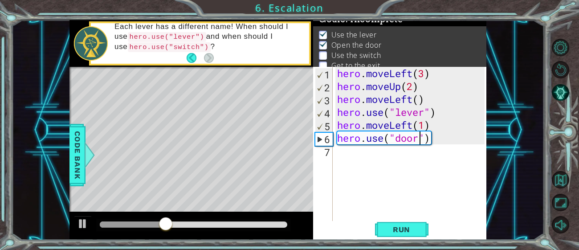
click at [344, 154] on div "hero . moveLeft ( 3 ) hero . moveUp ( 2 ) hero . moveLeft ( ) hero . use ( "lev…" at bounding box center [412, 157] width 154 height 181
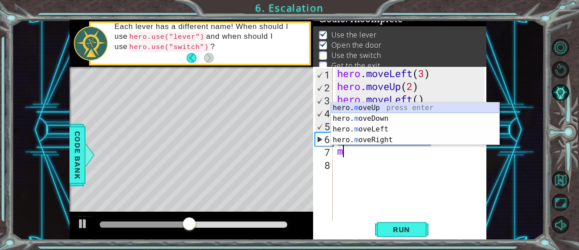
click at [375, 109] on div "hero. m oveUp press enter hero. m oveDown press enter hero. m oveLeft press ent…" at bounding box center [415, 134] width 168 height 64
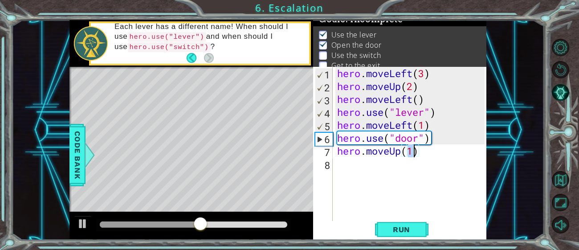
click at [412, 150] on div "hero . moveLeft ( 3 ) hero . moveUp ( 2 ) hero . moveLeft ( ) hero . use ( "lev…" at bounding box center [409, 144] width 149 height 155
type textarea "hero.moveUp(2)"
click at [421, 230] on button "Run" at bounding box center [401, 229] width 53 height 17
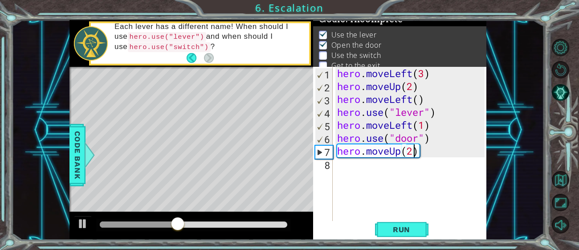
click at [345, 165] on div "hero . moveLeft ( 3 ) hero . moveUp ( 2 ) hero . moveLeft ( ) hero . use ( "lev…" at bounding box center [412, 157] width 154 height 181
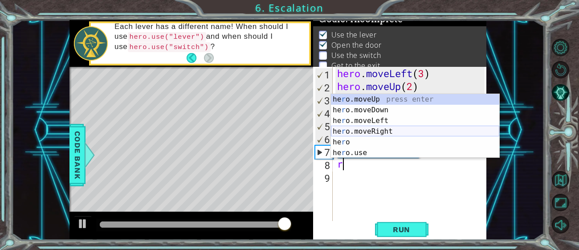
click at [388, 131] on div "he r o.moveUp press enter he r o.moveDown press enter he r o.moveLeft press ent…" at bounding box center [415, 136] width 168 height 85
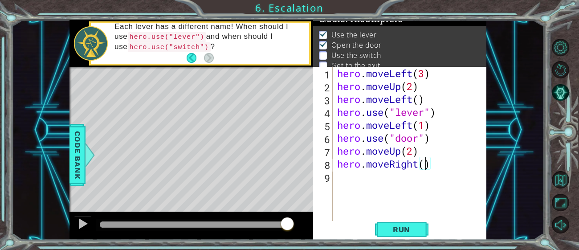
type textarea "hero.moveRight(2)"
click at [348, 181] on div "hero . moveLeft ( 3 ) hero . moveUp ( 2 ) hero . moveLeft ( ) hero . use ( "lev…" at bounding box center [412, 157] width 154 height 181
type textarea "y"
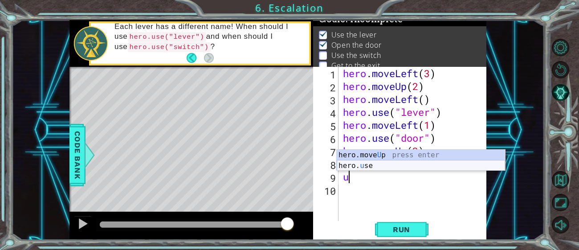
click at [361, 167] on div "hero.move U p press enter hero. u se press enter" at bounding box center [420, 171] width 168 height 43
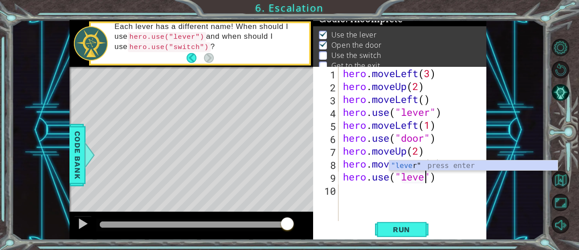
scroll to position [0, 4]
type textarea "hero.use("lever")"
click at [403, 229] on span "Run" at bounding box center [401, 229] width 35 height 9
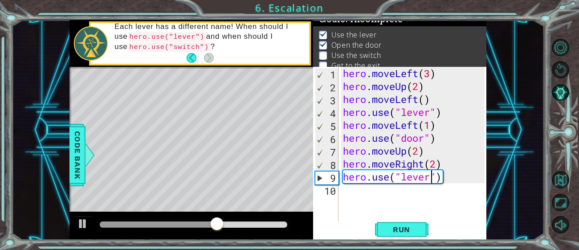
click at [356, 191] on div "hero . moveLeft ( 3 ) hero . moveUp ( 2 ) hero . moveLeft ( ) hero . use ( "lev…" at bounding box center [415, 157] width 148 height 181
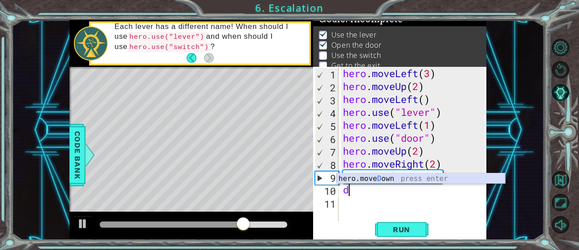
click at [379, 177] on div "hero.[PERSON_NAME] own press enter" at bounding box center [420, 189] width 168 height 32
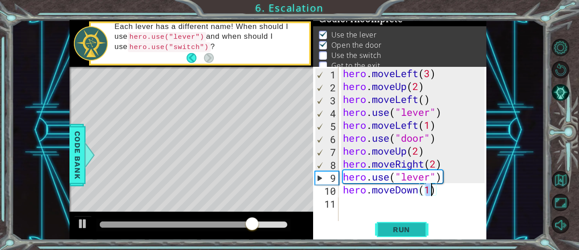
type textarea "hero.moveDown(1)"
click at [405, 232] on span "Run" at bounding box center [401, 229] width 35 height 9
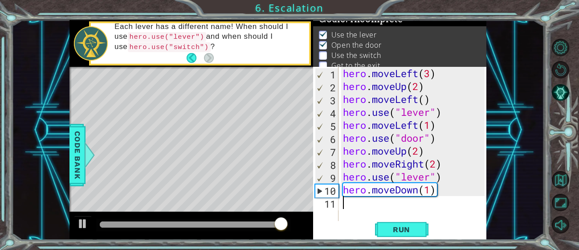
click at [347, 206] on div "hero . moveLeft ( 3 ) hero . moveUp ( 2 ) hero . moveLeft ( ) hero . use ( "lev…" at bounding box center [415, 157] width 148 height 181
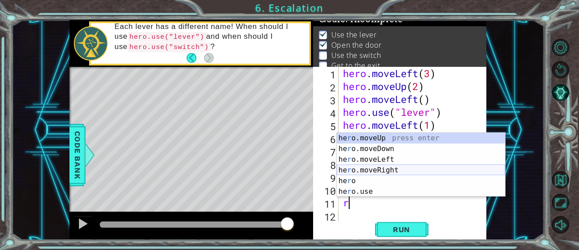
click at [398, 171] on div "he r o.moveUp press enter he r o.moveDown press enter he r o.moveLeft press ent…" at bounding box center [420, 175] width 168 height 85
type textarea "hero.moveRight(1)"
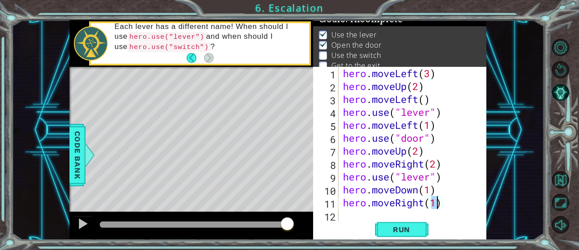
click at [350, 217] on div "hero . moveLeft ( 3 ) hero . moveUp ( 2 ) hero . moveLeft ( ) hero . use ( "lev…" at bounding box center [415, 157] width 148 height 181
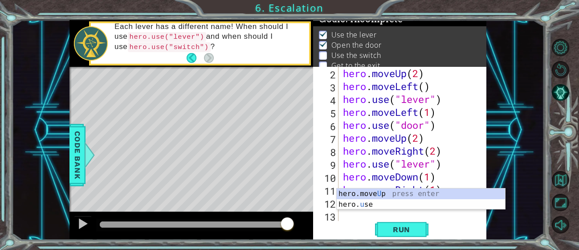
scroll to position [12, 0]
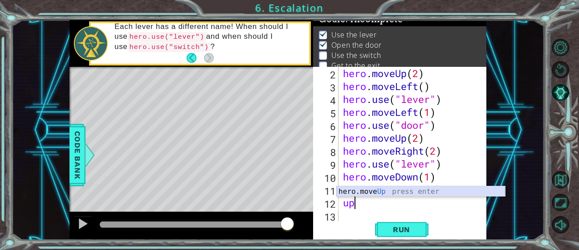
click at [370, 190] on div "hero.move Up press enter" at bounding box center [420, 202] width 168 height 32
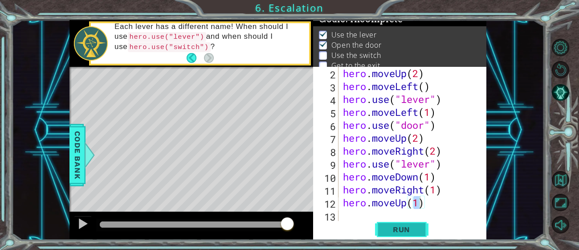
click at [409, 231] on span "Run" at bounding box center [401, 229] width 35 height 9
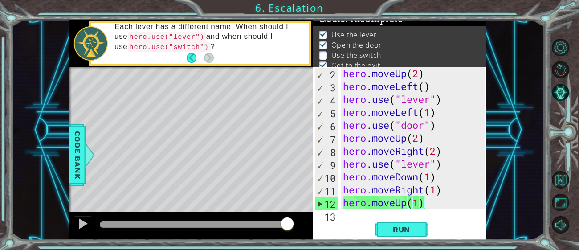
click at [428, 206] on div "hero . moveUp ( 2 ) hero . moveLeft ( ) hero . use ( "lever" ) hero . moveLeft …" at bounding box center [415, 157] width 148 height 181
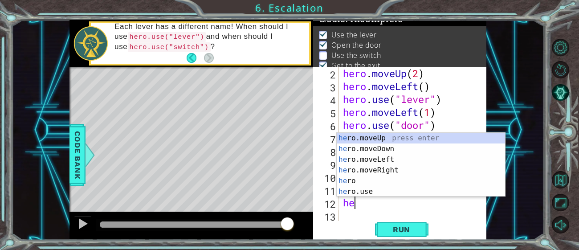
type textarea "h"
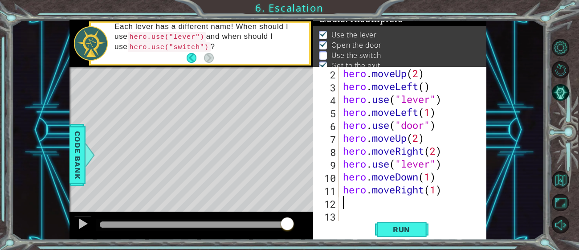
click at [446, 192] on div "hero . moveUp ( 2 ) hero . moveLeft ( ) hero . use ( "lever" ) hero . moveLeft …" at bounding box center [415, 157] width 148 height 181
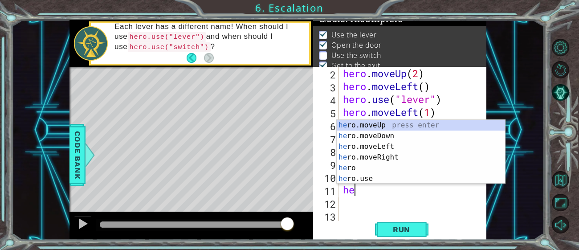
type textarea "h"
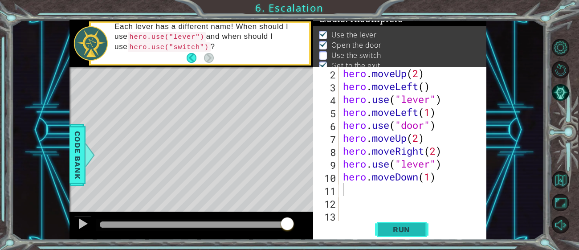
click at [416, 226] on span "Run" at bounding box center [401, 229] width 35 height 9
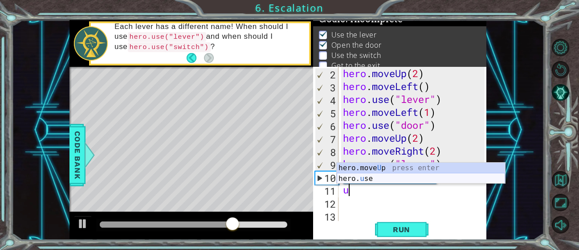
click at [365, 179] on div "hero.move U p press enter hero. u se press enter" at bounding box center [420, 183] width 168 height 43
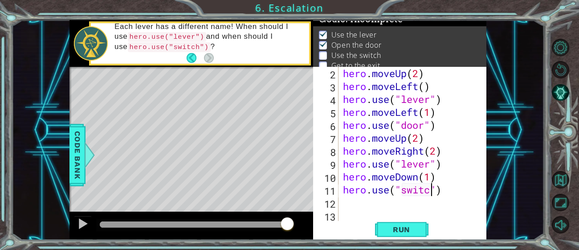
scroll to position [0, 4]
type textarea "hero.use("switch")"
click at [396, 232] on span "Run" at bounding box center [401, 229] width 35 height 9
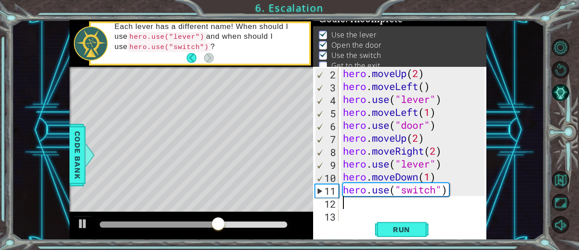
click at [346, 204] on div "hero . moveUp ( 2 ) hero . moveLeft ( ) hero . use ( "lever" ) hero . moveLeft …" at bounding box center [415, 157] width 148 height 181
type textarea "u"
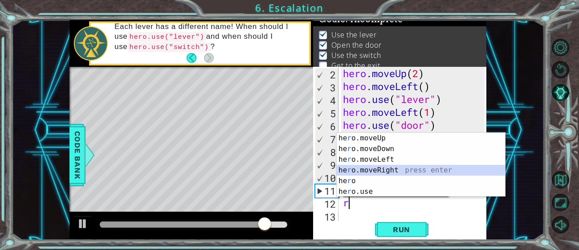
click at [382, 171] on div "he r o.moveUp press enter he r o.moveDown press enter he r o.moveLeft press ent…" at bounding box center [420, 175] width 168 height 85
type textarea "hero.moveRight(1)"
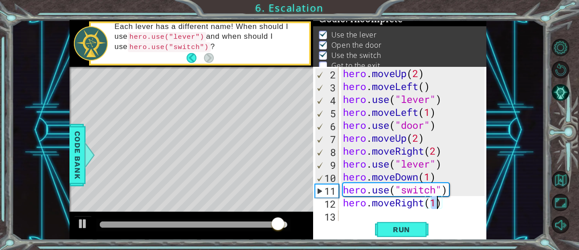
click at [347, 219] on div "hero . moveUp ( 2 ) hero . moveLeft ( ) hero . use ( "lever" ) hero . moveLeft …" at bounding box center [415, 157] width 148 height 181
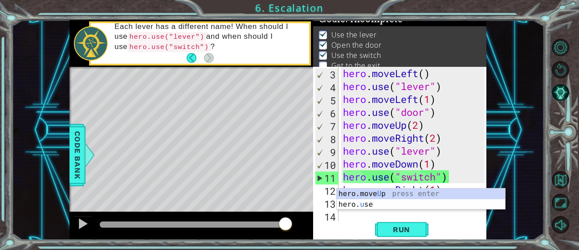
scroll to position [25, 0]
click at [374, 195] on div "hero.move U p press enter hero. u se press enter" at bounding box center [420, 209] width 168 height 43
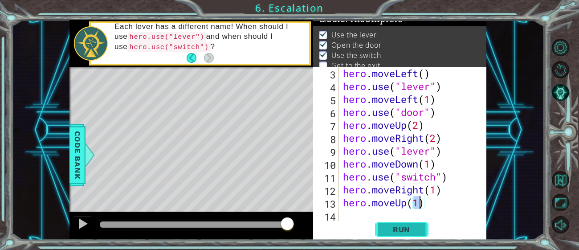
type textarea "hero.moveUp(1)"
click at [397, 228] on span "Run" at bounding box center [401, 229] width 35 height 9
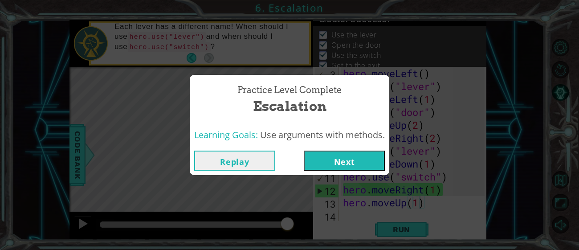
click at [348, 161] on button "Next" at bounding box center [344, 160] width 81 height 20
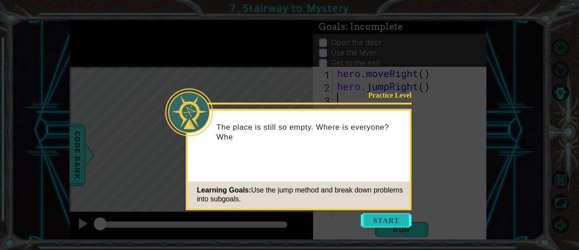
click at [397, 223] on button "Start" at bounding box center [385, 220] width 51 height 14
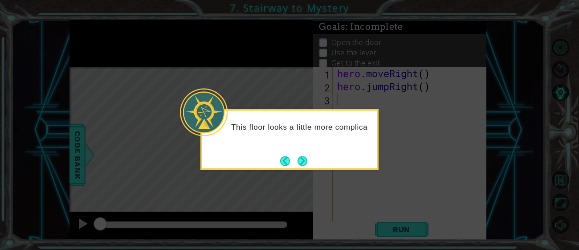
click at [306, 168] on div "This floor looks a little more complica" at bounding box center [289, 139] width 178 height 61
click at [304, 163] on button "Next" at bounding box center [302, 161] width 10 height 10
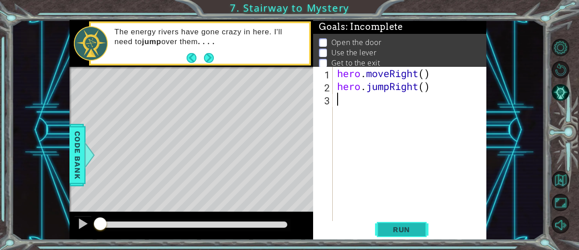
click at [401, 229] on span "Run" at bounding box center [401, 229] width 35 height 9
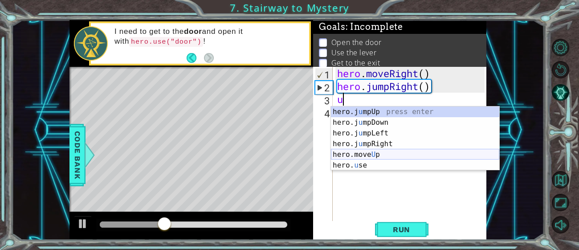
click at [382, 153] on div "hero.j u mpUp press enter hero.j u mpDown press enter hero.j u mpLeft press ent…" at bounding box center [415, 148] width 168 height 85
type textarea "hero.moveUp(1)"
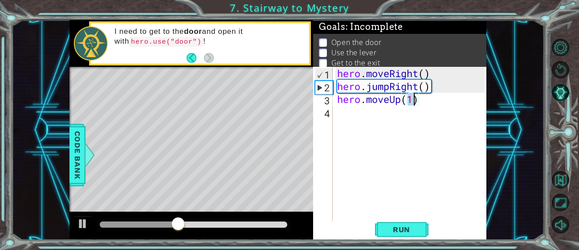
click at [342, 117] on div "hero . moveRight ( ) hero . jumpRight ( ) hero . moveUp ( 1 )" at bounding box center [412, 157] width 154 height 181
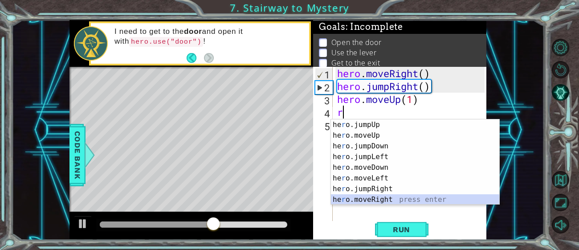
click at [394, 198] on div "he r o.jumpUp press enter he r o.moveUp press enter he r o.jumpDown press enter…" at bounding box center [415, 172] width 168 height 107
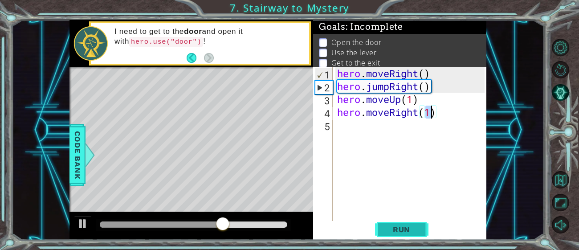
type textarea "hero.moveRight(1)"
click at [407, 226] on span "Run" at bounding box center [401, 229] width 35 height 9
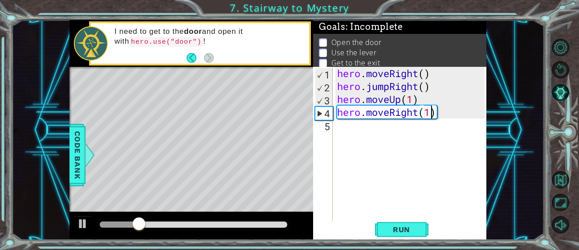
click at [341, 129] on div "hero . moveRight ( ) hero . jumpRight ( ) hero . moveUp ( 1 ) hero . moveRight …" at bounding box center [412, 157] width 154 height 181
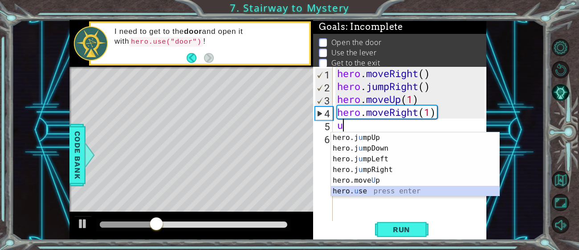
click at [376, 189] on div "hero.j u mpUp press enter hero.j u mpDown press enter hero.j u mpLeft press ent…" at bounding box center [415, 174] width 168 height 85
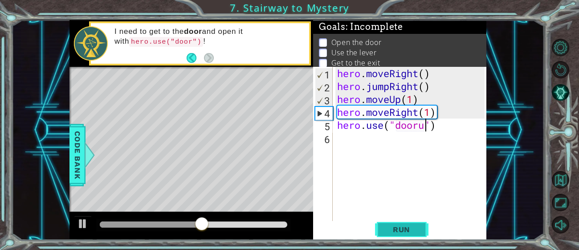
scroll to position [0, 4]
type textarea "hero.use("door")"
click at [349, 140] on div "hero . moveRight ( ) hero . jumpRight ( ) hero . moveUp ( 1 ) hero . moveRight …" at bounding box center [412, 157] width 154 height 181
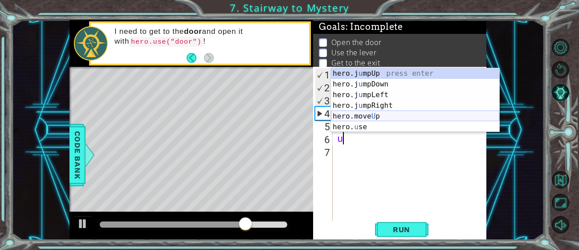
click at [373, 117] on div "hero.j u mpUp press enter hero.j u mpDown press enter hero.j u mpLeft press ent…" at bounding box center [415, 110] width 168 height 85
type textarea "hero.moveUp(1)"
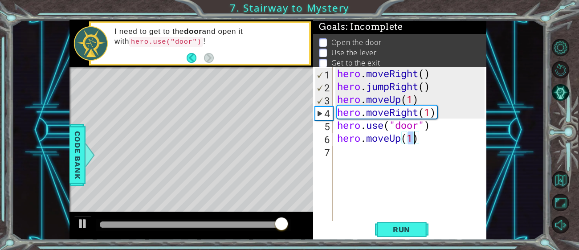
click at [350, 149] on div "hero . moveRight ( ) hero . jumpRight ( ) hero . moveUp ( 1 ) hero . moveRight …" at bounding box center [412, 157] width 154 height 181
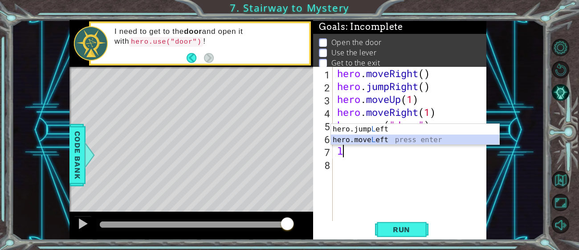
click at [376, 141] on div "hero.jump L eft press enter hero.move L eft press enter" at bounding box center [415, 145] width 168 height 43
type textarea "hero.moveLeft(1)"
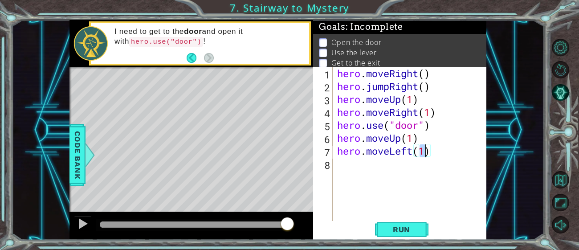
click at [348, 164] on div "hero . moveRight ( ) hero . jumpRight ( ) hero . moveUp ( 1 ) hero . moveRight …" at bounding box center [412, 157] width 154 height 181
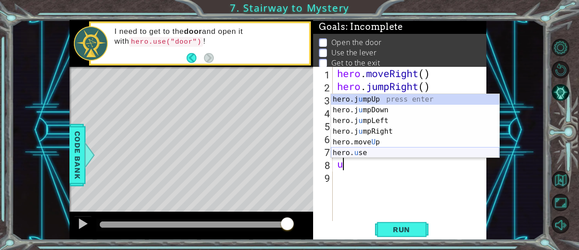
click at [360, 154] on div "hero.j u mpUp press enter hero.j u mpDown press enter hero.j u mpLeft press ent…" at bounding box center [415, 136] width 168 height 85
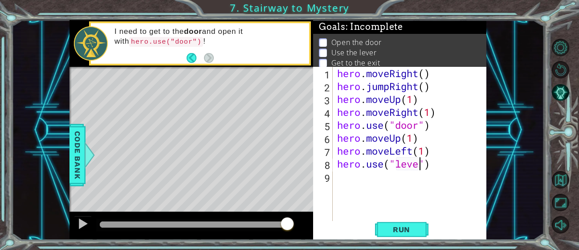
scroll to position [0, 4]
click at [382, 228] on button "Run" at bounding box center [401, 229] width 53 height 17
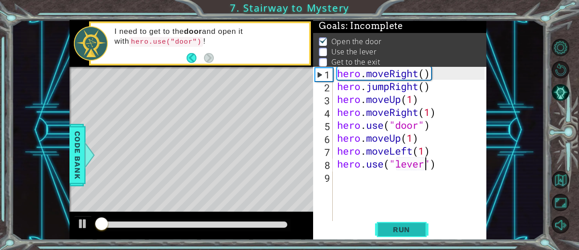
scroll to position [2, 0]
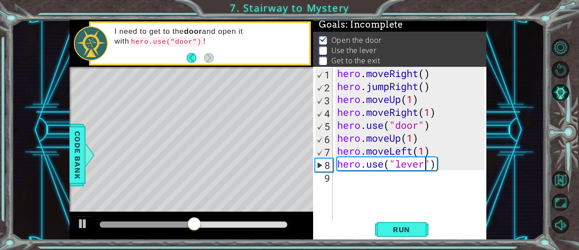
click at [445, 169] on div "hero . moveRight ( ) hero . jumpRight ( ) hero . moveUp ( 1 ) hero . moveRight …" at bounding box center [412, 157] width 154 height 181
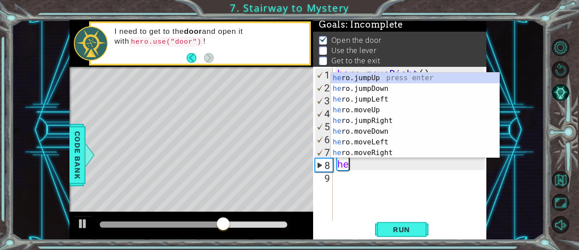
scroll to position [0, 0]
type textarea "h"
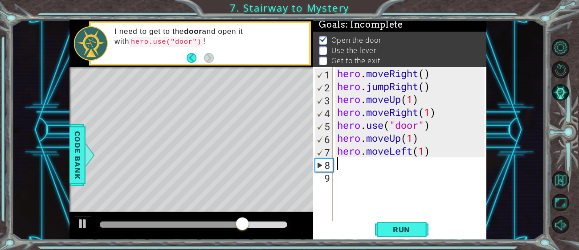
type textarea "m"
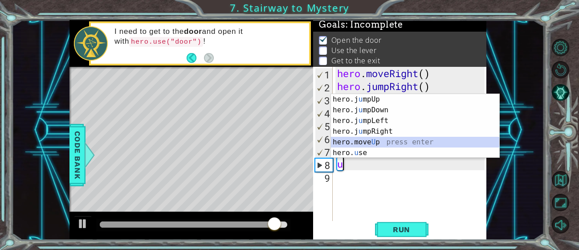
click at [388, 140] on div "hero.j u mpUp press enter hero.j u mpDown press enter hero.j u mpLeft press ent…" at bounding box center [415, 136] width 168 height 85
type textarea "hero.moveUp(1)"
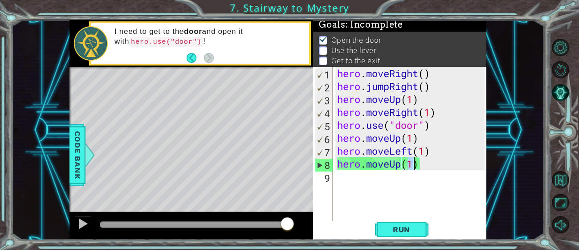
click at [351, 178] on div "hero . moveRight ( ) hero . jumpRight ( ) hero . moveUp ( 1 ) hero . moveRight …" at bounding box center [412, 157] width 154 height 181
type textarea "l"
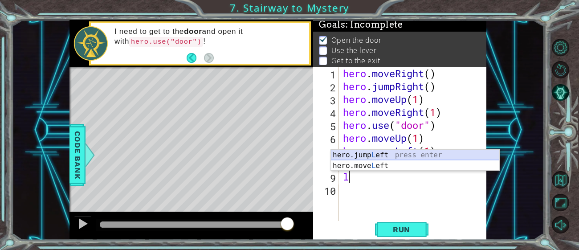
click at [382, 156] on div "hero.jump L eft press enter hero.move L eft press enter" at bounding box center [415, 171] width 168 height 43
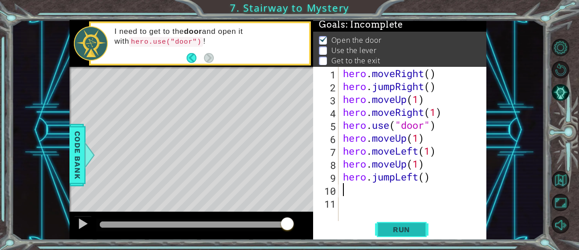
click at [413, 232] on span "Run" at bounding box center [401, 229] width 35 height 9
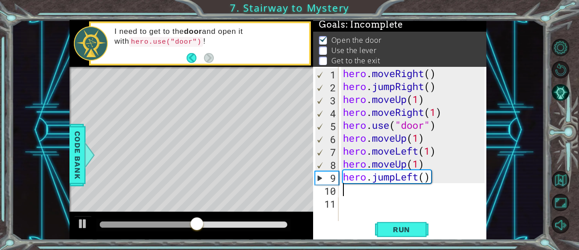
click at [354, 194] on div "hero . moveRight ( ) hero . jumpRight ( ) hero . moveUp ( 1 ) hero . moveRight …" at bounding box center [415, 157] width 148 height 181
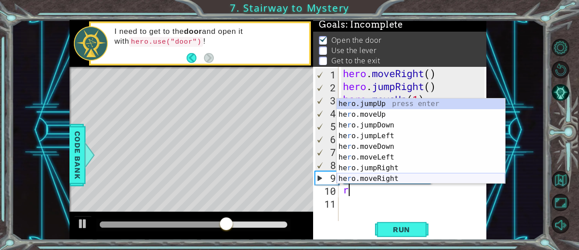
click at [402, 179] on div "he r o.jumpUp press enter he r o.moveUp press enter he r o.jumpDown press enter…" at bounding box center [420, 151] width 168 height 107
type textarea "hero.moveRight(1)"
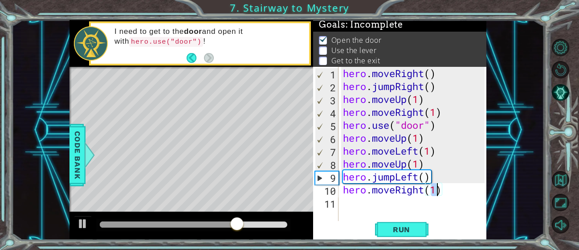
click at [355, 202] on div "hero . moveRight ( ) hero . jumpRight ( ) hero . moveUp ( 1 ) hero . moveRight …" at bounding box center [415, 157] width 148 height 181
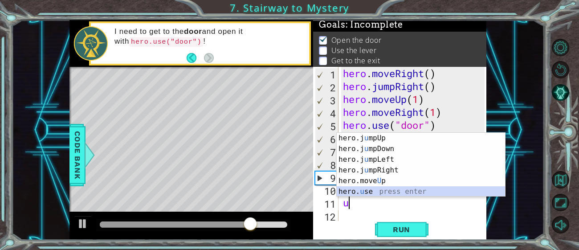
click at [375, 189] on div "hero.j u mpUp press enter hero.j u mpDown press enter hero.j u mpLeft press ent…" at bounding box center [420, 175] width 168 height 85
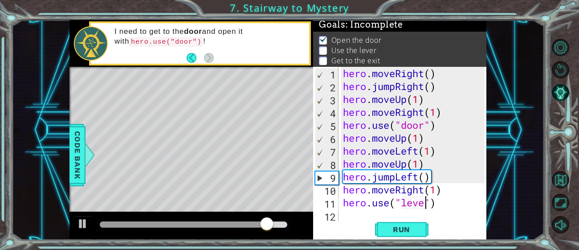
scroll to position [0, 4]
type textarea "hero.use("lever")"
click at [422, 227] on button "Run" at bounding box center [401, 229] width 53 height 17
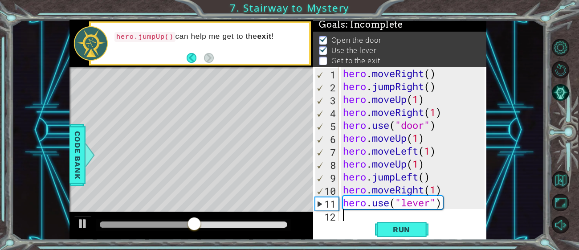
click at [349, 215] on div "hero . moveRight ( ) hero . jumpRight ( ) hero . moveUp ( 1 ) hero . moveRight …" at bounding box center [415, 157] width 148 height 181
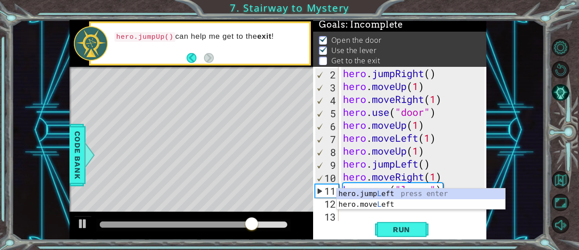
scroll to position [12, 0]
click at [390, 205] on div "hero.jump L eft press enter hero.move L eft press enter" at bounding box center [420, 209] width 168 height 43
type textarea "hero.moveLeft(1)"
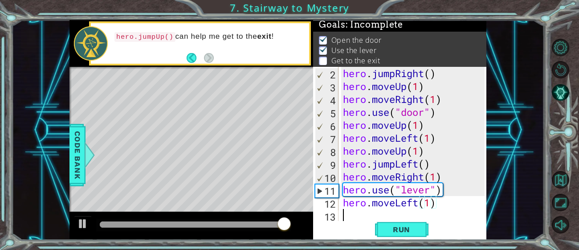
click at [353, 216] on div "hero . jumpRight ( ) hero . moveUp ( 1 ) hero . moveRight ( 1 ) hero . use ( "d…" at bounding box center [415, 157] width 148 height 181
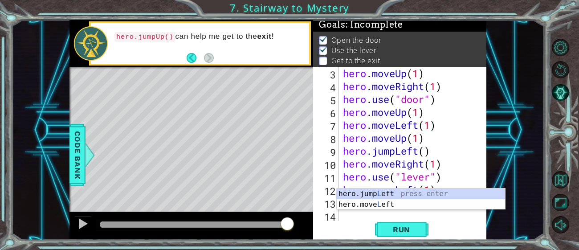
scroll to position [25, 0]
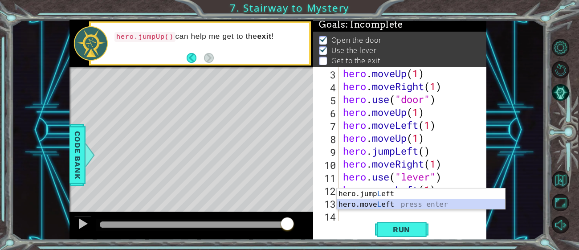
click at [380, 203] on div "hero.jump L eft press enter hero.move L eft press enter" at bounding box center [420, 209] width 168 height 43
type textarea "hero.moveLeft(1)"
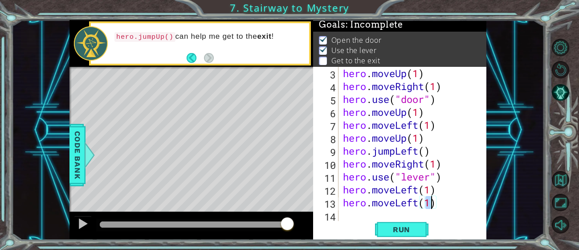
click at [356, 216] on div "hero . moveUp ( 1 ) hero . moveRight ( 1 ) hero . use ( "door" ) hero . moveUp …" at bounding box center [415, 157] width 148 height 181
type textarea "u"
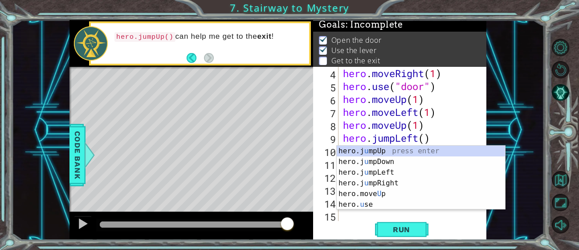
scroll to position [38, 0]
click at [383, 150] on div "hero.j u mpUp press enter hero.j u mpDown press enter hero.j u mpLeft press ent…" at bounding box center [420, 188] width 168 height 85
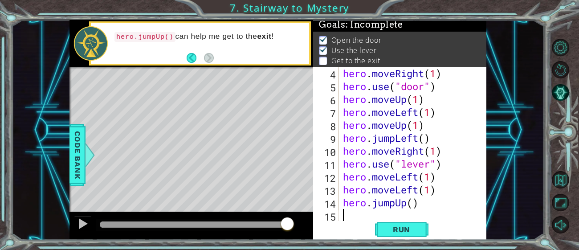
scroll to position [51, 0]
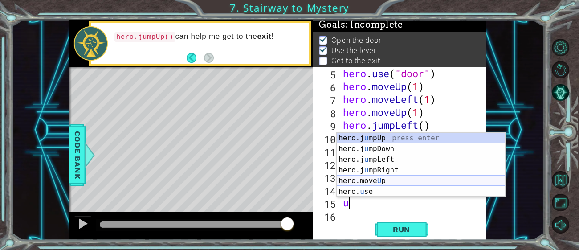
click at [373, 182] on div "hero.j u mpUp press enter hero.j u mpDown press enter hero.j u mpLeft press ent…" at bounding box center [420, 175] width 168 height 85
type textarea "hero.moveUp(1)"
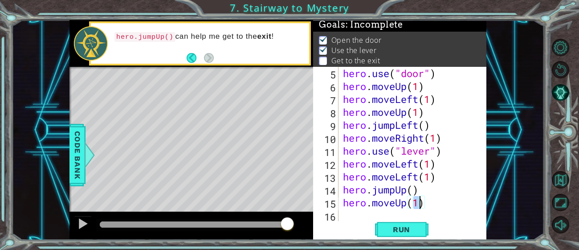
click at [360, 214] on div "hero . use ( "door" ) hero . moveUp ( 1 ) hero . moveLeft ( 1 ) hero . moveUp (…" at bounding box center [415, 157] width 148 height 181
type textarea "r"
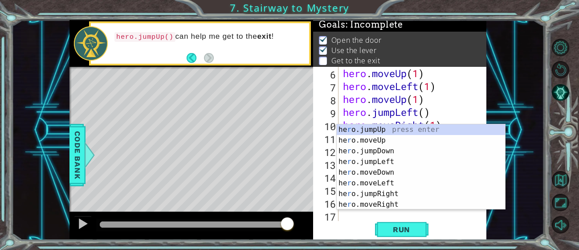
scroll to position [64, 0]
click at [393, 194] on div "he r o.jumpUp press enter he r o.moveUp press enter he r o.jumpDown press enter…" at bounding box center [420, 177] width 168 height 107
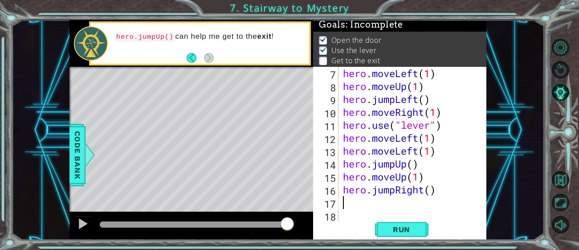
scroll to position [77, 0]
click at [440, 191] on div "hero . moveLeft ( 1 ) hero . moveUp ( 1 ) hero . jumpLeft ( ) hero . moveRight …" at bounding box center [415, 157] width 148 height 181
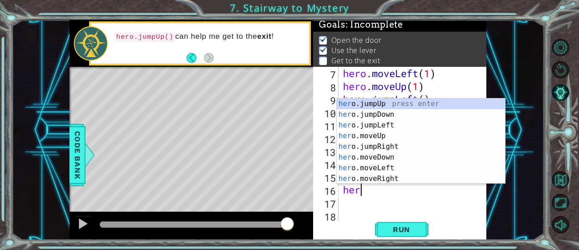
type textarea "h"
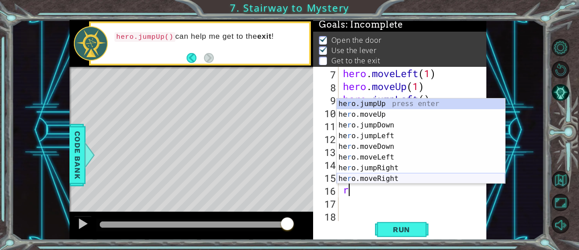
click at [397, 180] on div "he r o.jumpUp press enter he r o.moveUp press enter he r o.jumpDown press enter…" at bounding box center [420, 151] width 168 height 107
type textarea "hero.moveRight(1)"
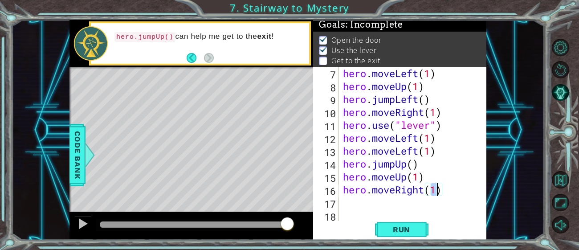
click at [349, 202] on div "hero . moveLeft ( 1 ) hero . moveUp ( 1 ) hero . jumpLeft ( ) hero . moveRight …" at bounding box center [415, 157] width 148 height 181
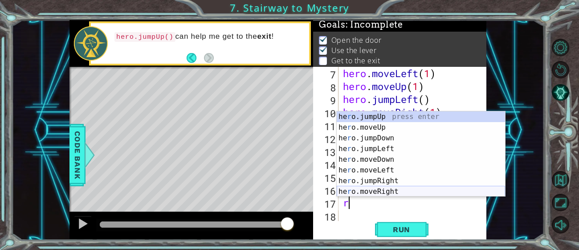
click at [403, 191] on div "he r o.jumpUp press enter he r o.moveUp press enter he r o.jumpDown press enter…" at bounding box center [420, 164] width 168 height 107
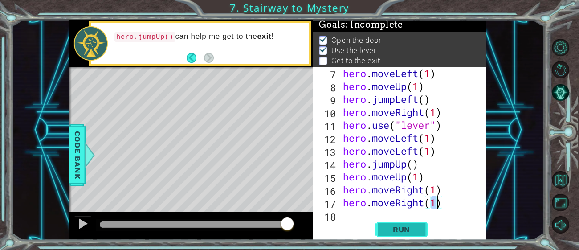
type textarea "hero.moveRight(1)"
click at [411, 227] on span "Run" at bounding box center [401, 229] width 35 height 9
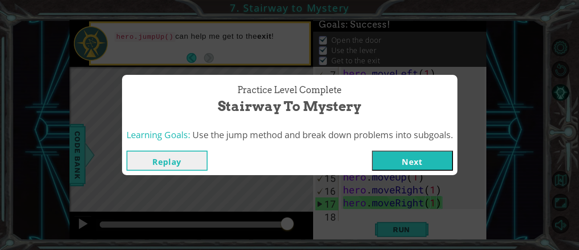
click at [446, 165] on button "Next" at bounding box center [412, 160] width 81 height 20
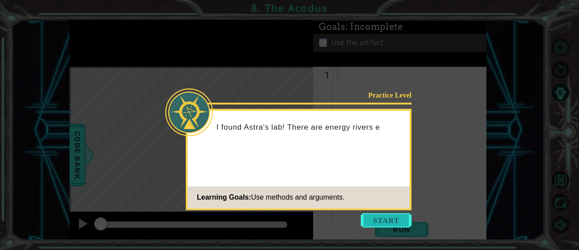
click at [398, 220] on button "Start" at bounding box center [385, 220] width 51 height 14
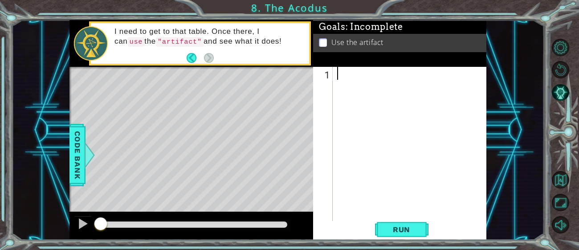
type textarea "m"
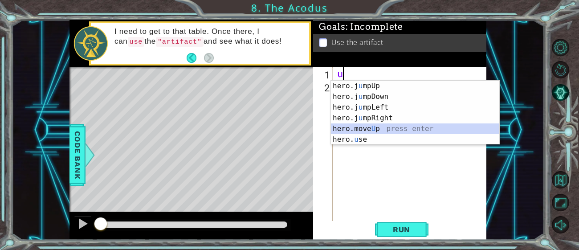
click at [385, 129] on div "hero.j u mpUp press enter hero.j u mpDown press enter hero.j u mpLeft press ent…" at bounding box center [415, 123] width 168 height 85
type textarea "hero.moveUp(1)"
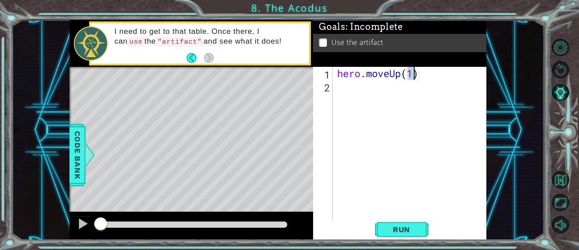
click at [347, 91] on div "hero . moveUp ( 1 )" at bounding box center [412, 157] width 154 height 181
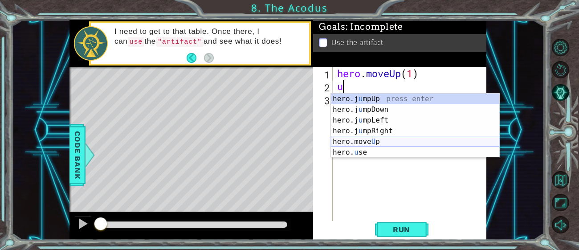
click at [379, 139] on div "hero.j u mpUp press enter hero.j u mpDown press enter hero.j u mpLeft press ent…" at bounding box center [415, 135] width 168 height 85
type textarea "hero.moveUp(1)"
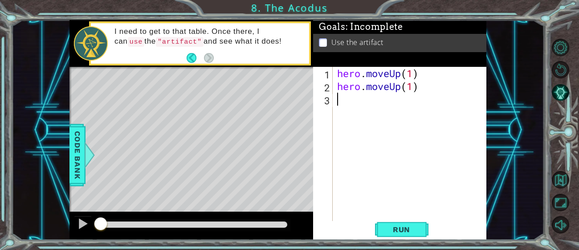
click at [345, 105] on div "hero . moveUp ( 1 ) hero . moveUp ( 1 )" at bounding box center [412, 157] width 154 height 181
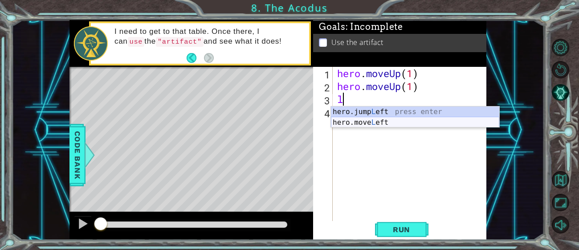
click at [381, 123] on div "hero.jump L eft press enter hero.move L eft press enter" at bounding box center [415, 127] width 168 height 43
type textarea "hero.moveLeft(1)"
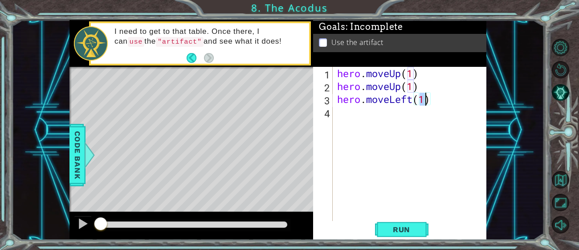
click at [349, 115] on div "hero . moveUp ( 1 ) hero . moveUp ( 1 ) hero . moveLeft ( 1 )" at bounding box center [412, 157] width 154 height 181
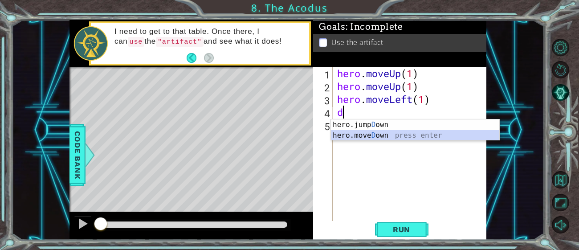
click at [373, 136] on div "hero.jump D own press enter hero.[PERSON_NAME] own press enter" at bounding box center [415, 140] width 168 height 43
type textarea "hero.moveDown(1)"
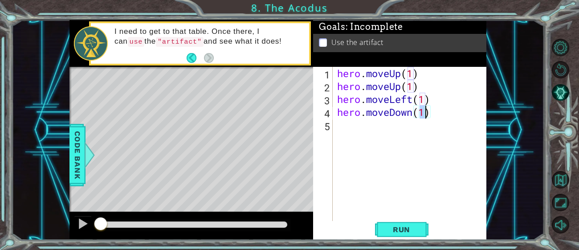
click at [355, 127] on div "hero . moveUp ( 1 ) hero . moveUp ( 1 ) hero . moveLeft ( 1 ) hero . moveDown (…" at bounding box center [412, 157] width 154 height 181
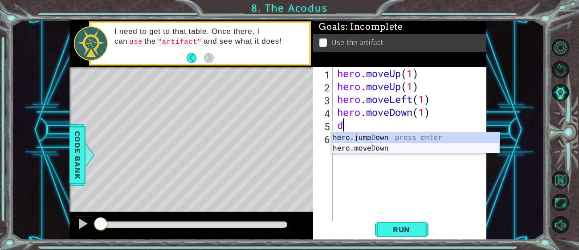
click at [375, 146] on div "hero.jump D own press enter hero.[PERSON_NAME] own press enter" at bounding box center [415, 153] width 168 height 43
type textarea "hero.moveDown(1)"
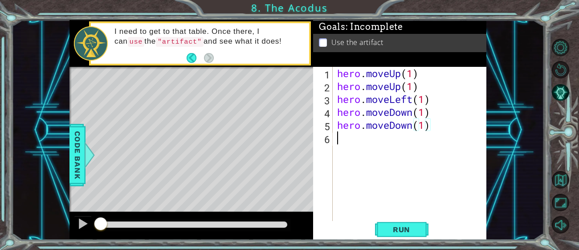
click at [356, 143] on div "hero . moveUp ( 1 ) hero . moveUp ( 1 ) hero . moveLeft ( 1 ) hero . moveDown (…" at bounding box center [412, 157] width 154 height 181
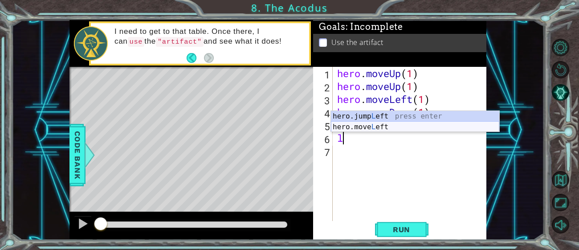
click at [378, 128] on div "hero.jump L eft press enter hero.move L eft press enter" at bounding box center [415, 132] width 168 height 43
type textarea "hero.moveLeft(1)"
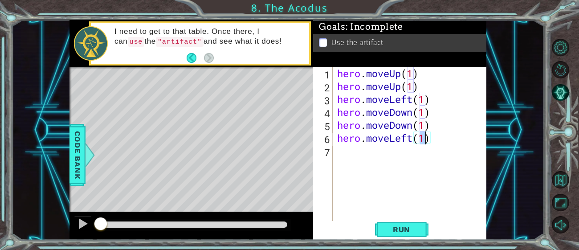
click at [353, 152] on div "hero . moveUp ( 1 ) hero . moveUp ( 1 ) hero . moveLeft ( 1 ) hero . moveDown (…" at bounding box center [412, 157] width 154 height 181
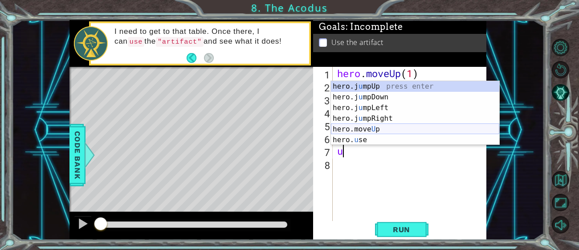
click at [383, 131] on div "hero.j u mpUp press enter hero.j u mpDown press enter hero.j u mpLeft press ent…" at bounding box center [415, 123] width 168 height 85
type textarea "hero.moveUp(1)"
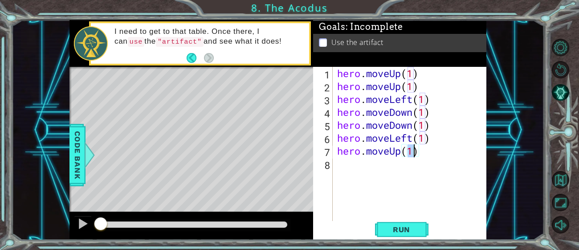
click at [359, 166] on div "hero . moveUp ( 1 ) hero . moveUp ( 1 ) hero . moveLeft ( 1 ) hero . moveDown (…" at bounding box center [412, 157] width 154 height 181
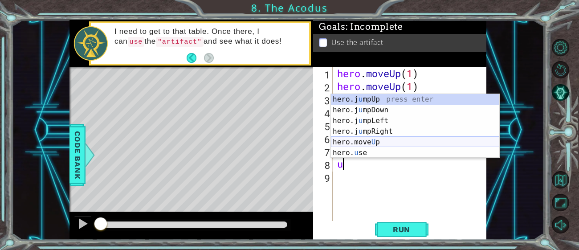
click at [375, 143] on div "hero.j u mpUp press enter hero.j u mpDown press enter hero.j u mpLeft press ent…" at bounding box center [415, 136] width 168 height 85
type textarea "hero.moveUp(1)"
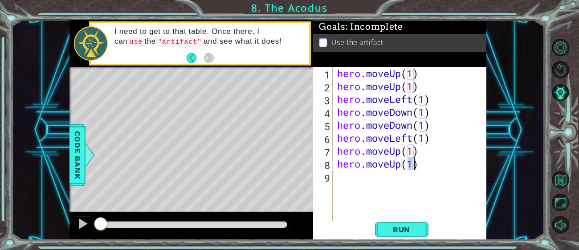
click at [352, 180] on div "hero . moveUp ( 1 ) hero . moveUp ( 1 ) hero . moveLeft ( 1 ) hero . moveDown (…" at bounding box center [412, 157] width 154 height 181
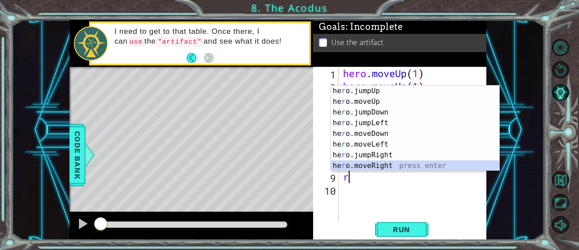
click at [390, 166] on div "he r o.jumpUp press enter he r o.moveUp press enter he r o.jumpDown press enter…" at bounding box center [415, 138] width 168 height 107
type textarea "hero.moveRight(1)"
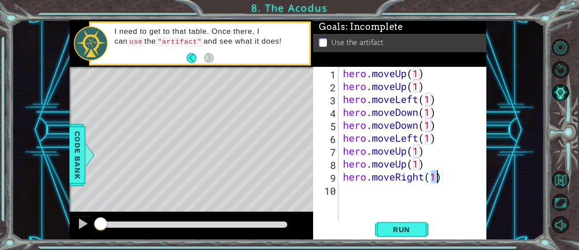
click at [363, 194] on div "hero . moveUp ( 1 ) hero . moveUp ( 1 ) hero . moveLeft ( 1 ) hero . moveDown (…" at bounding box center [415, 157] width 148 height 181
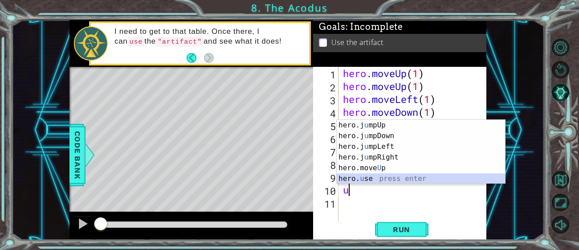
click at [377, 179] on div "hero.j u mpUp press enter hero.j u mpDown press enter hero.j u mpLeft press ent…" at bounding box center [420, 162] width 168 height 85
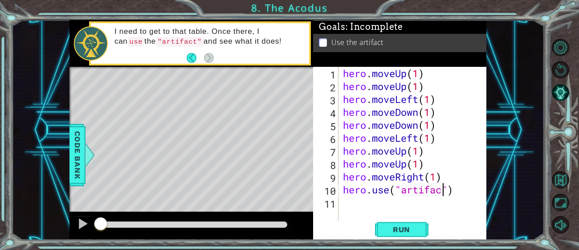
scroll to position [0, 5]
click at [415, 235] on button "Run" at bounding box center [401, 229] width 53 height 17
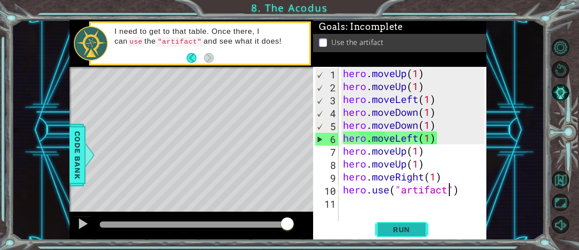
click at [410, 231] on span "Run" at bounding box center [401, 229] width 35 height 9
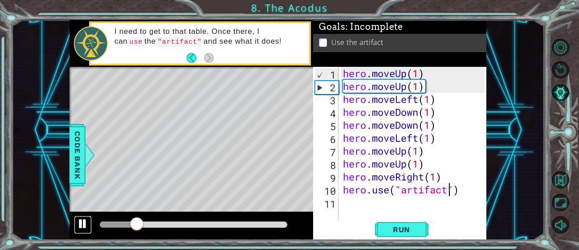
click at [83, 225] on div at bounding box center [83, 224] width 12 height 12
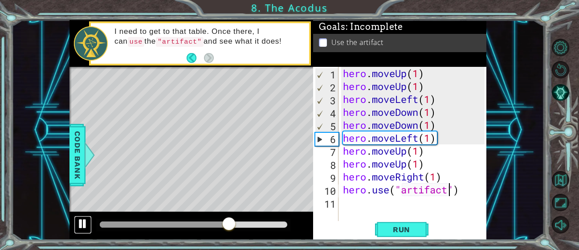
click at [83, 225] on div at bounding box center [83, 224] width 12 height 12
click at [445, 135] on div "hero . moveUp ( 1 ) hero . moveUp ( 1 ) hero . moveLeft ( 1 ) hero . moveDown (…" at bounding box center [415, 157] width 148 height 181
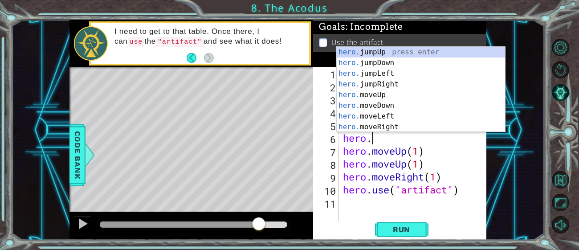
scroll to position [0, 1]
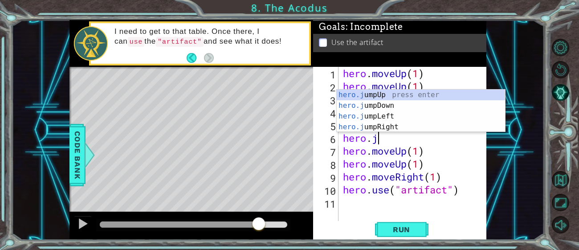
type textarea "hero.ju"
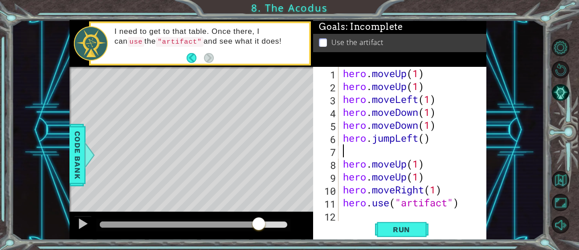
scroll to position [0, 0]
click at [400, 231] on span "Run" at bounding box center [401, 229] width 35 height 9
